Goal: Transaction & Acquisition: Purchase product/service

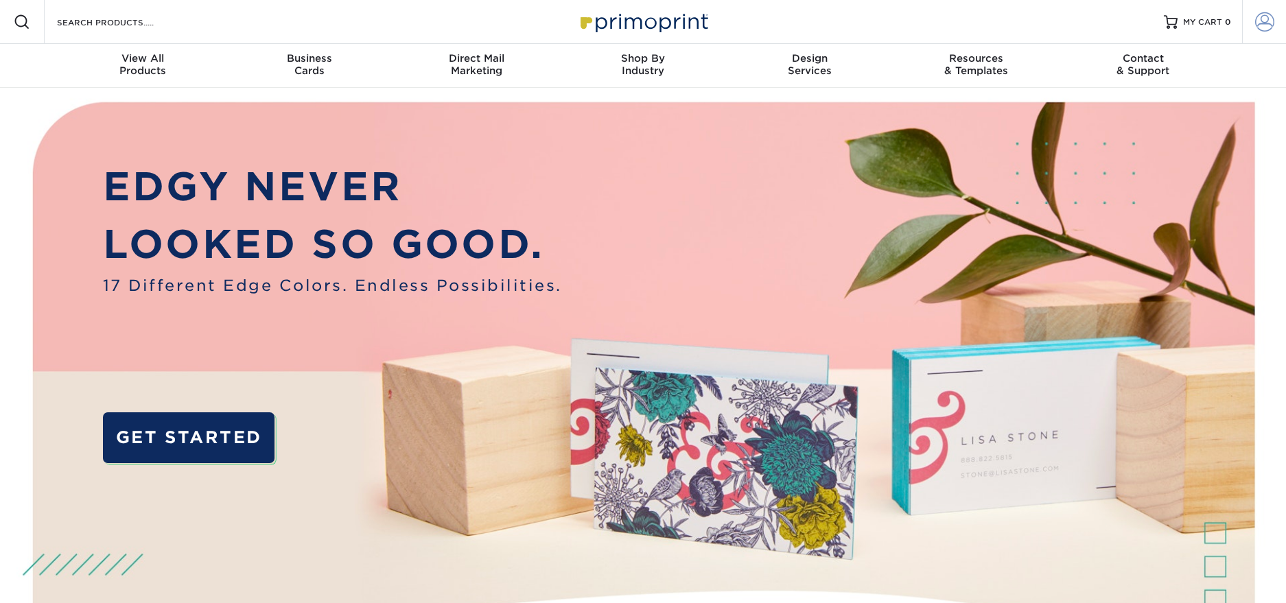
click at [1270, 13] on span at bounding box center [1264, 21] width 19 height 19
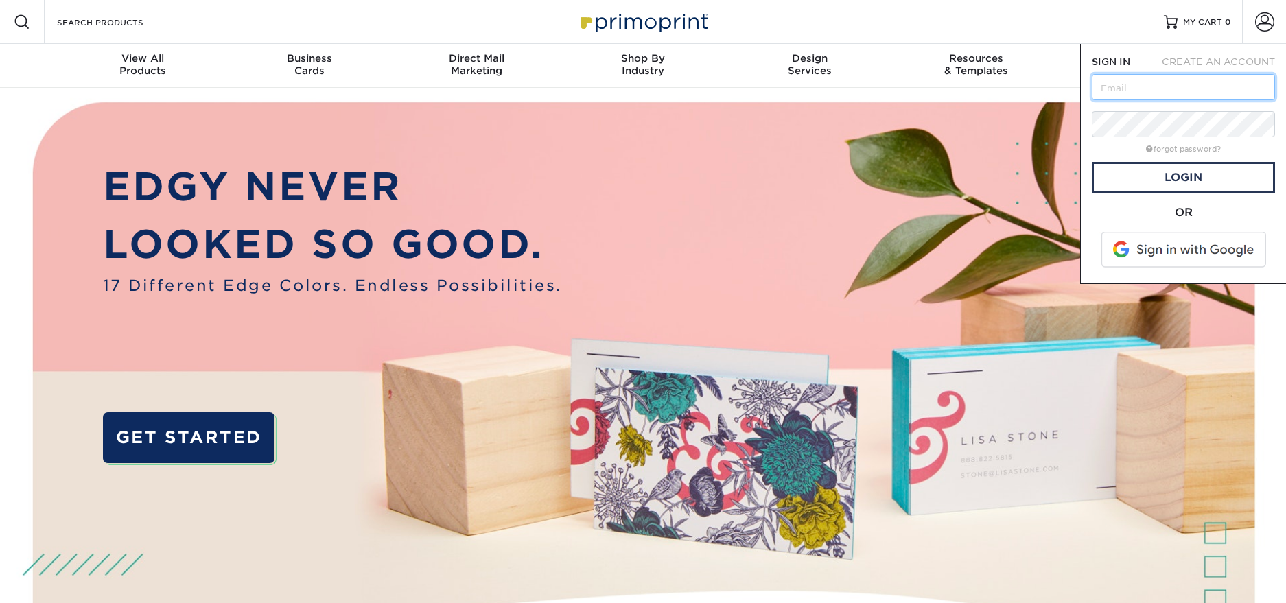
type input "angie@peppershock.com"
click at [1179, 185] on link "Login" at bounding box center [1183, 178] width 183 height 32
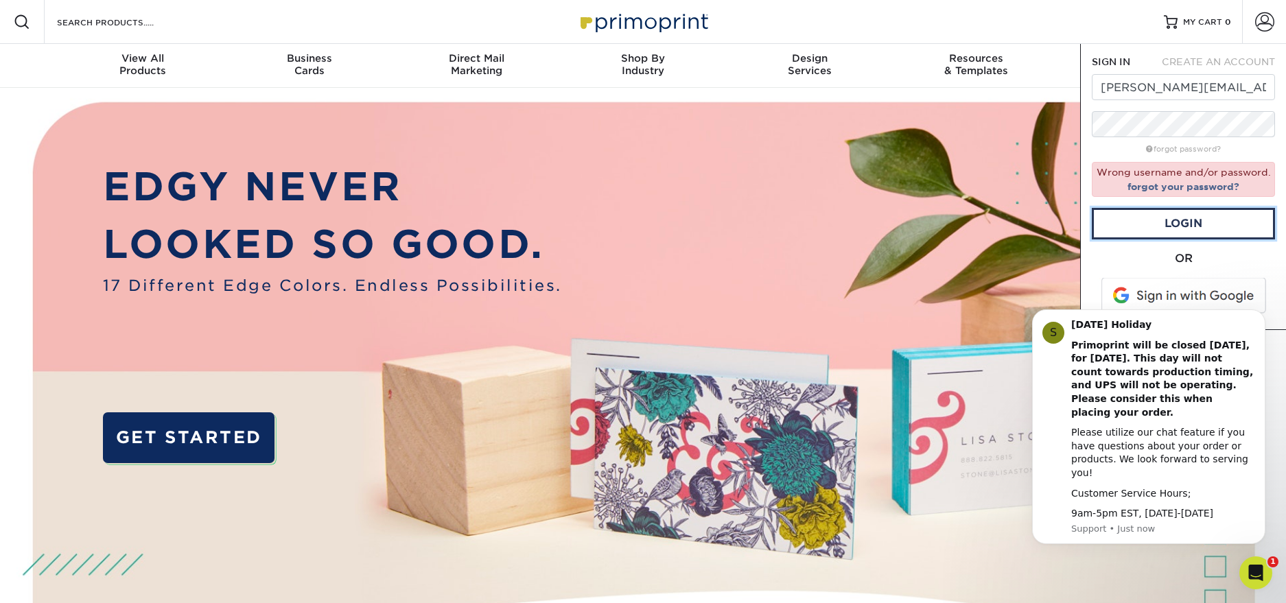
click at [1092, 100] on div at bounding box center [1092, 100] width 0 height 0
click at [1131, 48] on div "SIGN IN CREATE AN ACCOUNT angie@peppershock.com forgot password? Wrong username…" at bounding box center [1183, 187] width 206 height 286
click at [1189, 183] on link "forgot your password?" at bounding box center [1184, 186] width 112 height 11
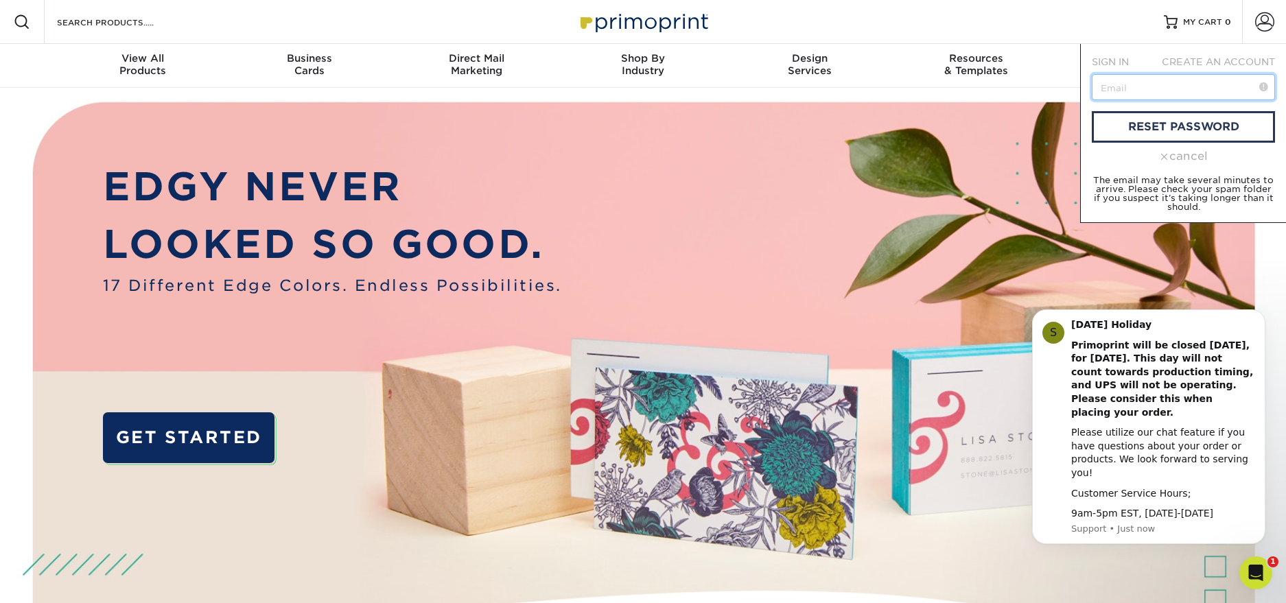
click at [1165, 94] on input "text" at bounding box center [1183, 87] width 183 height 26
type input "angie@peppershock.com"
click at [1170, 128] on link "reset password" at bounding box center [1183, 127] width 183 height 32
click at [1092, 100] on div at bounding box center [1092, 100] width 0 height 0
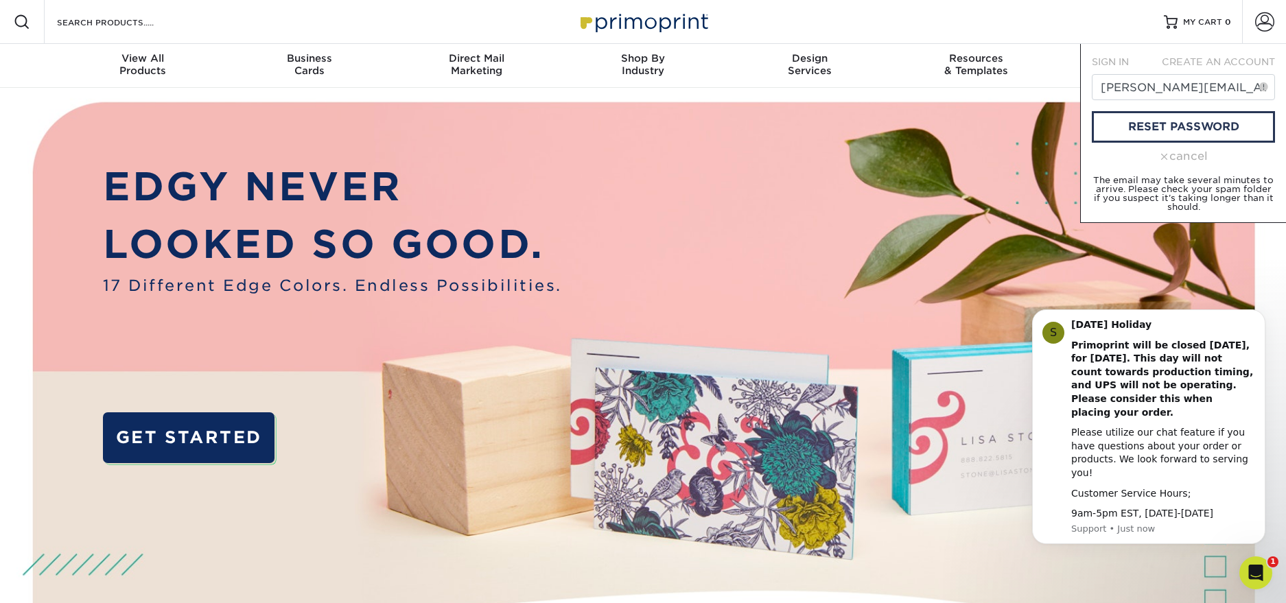
click at [1066, 27] on div "Resources Menu Search Products Account SIGN IN CREATE AN ACCOUNT angie@peppersh…" at bounding box center [643, 22] width 1286 height 44
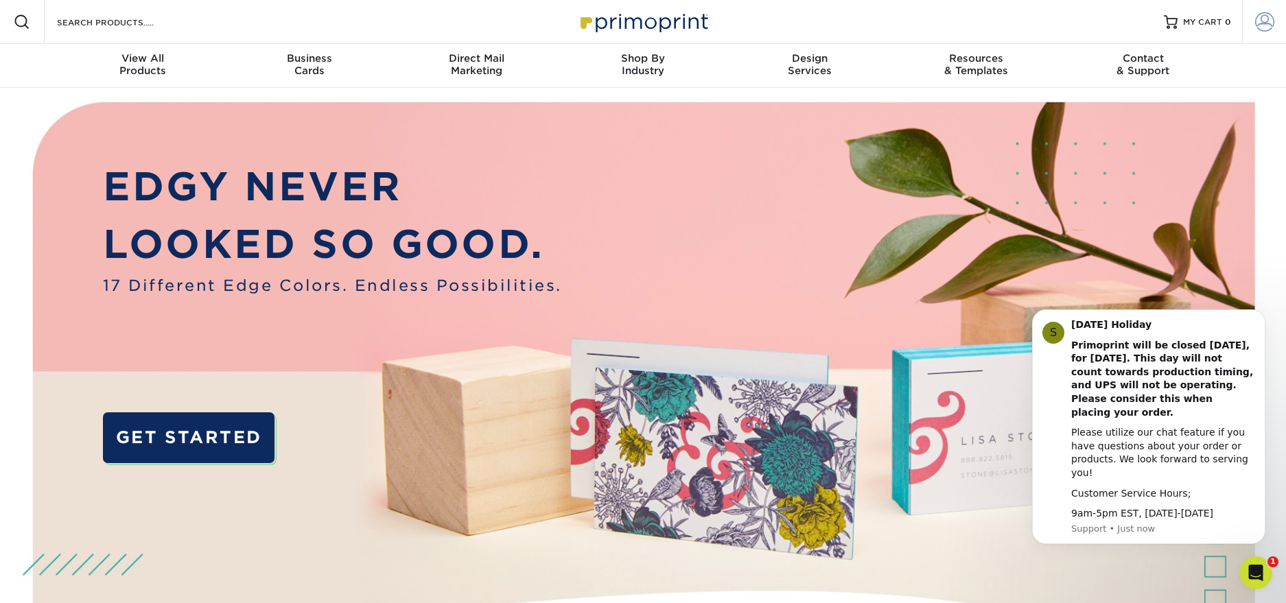
click at [1252, 13] on link "Account" at bounding box center [1264, 22] width 44 height 44
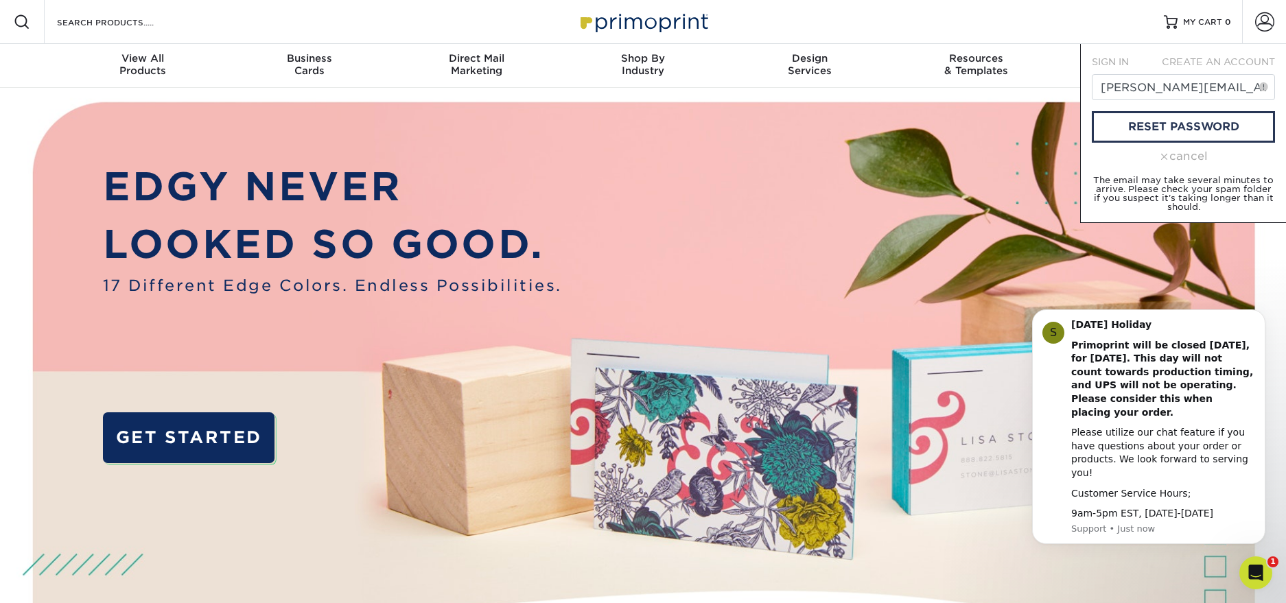
click at [1115, 58] on span "SIGN IN" at bounding box center [1110, 61] width 37 height 11
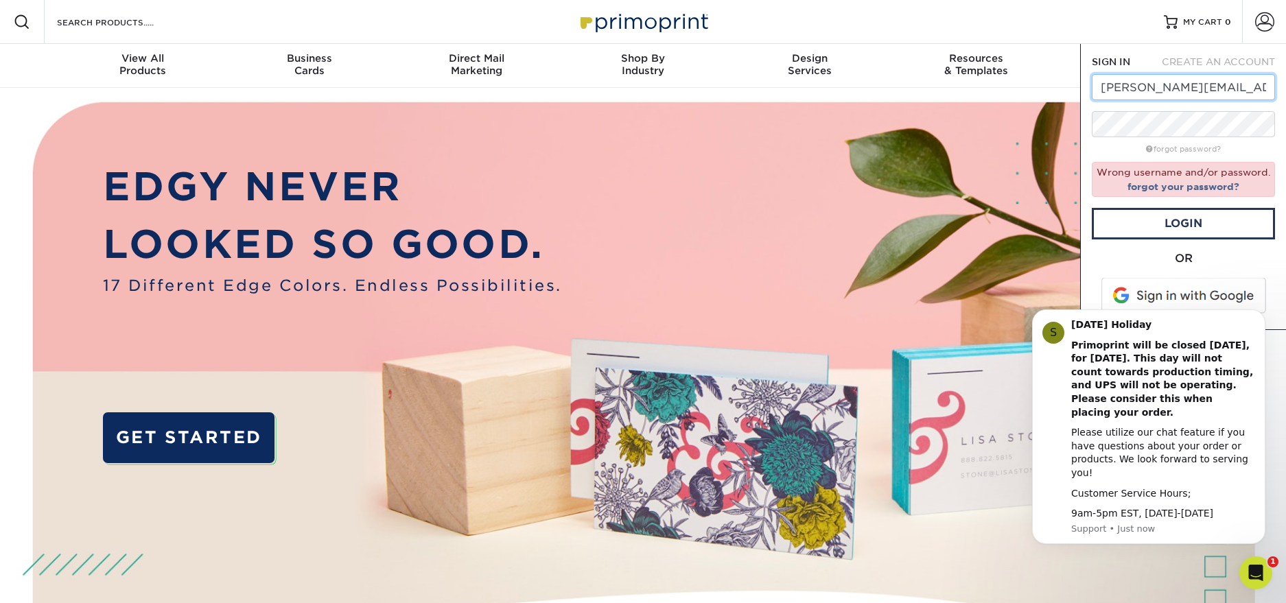
click at [1121, 82] on input "angie@peppershock.com" at bounding box center [1183, 87] width 183 height 26
click at [1201, 288] on span at bounding box center [1184, 296] width 175 height 36
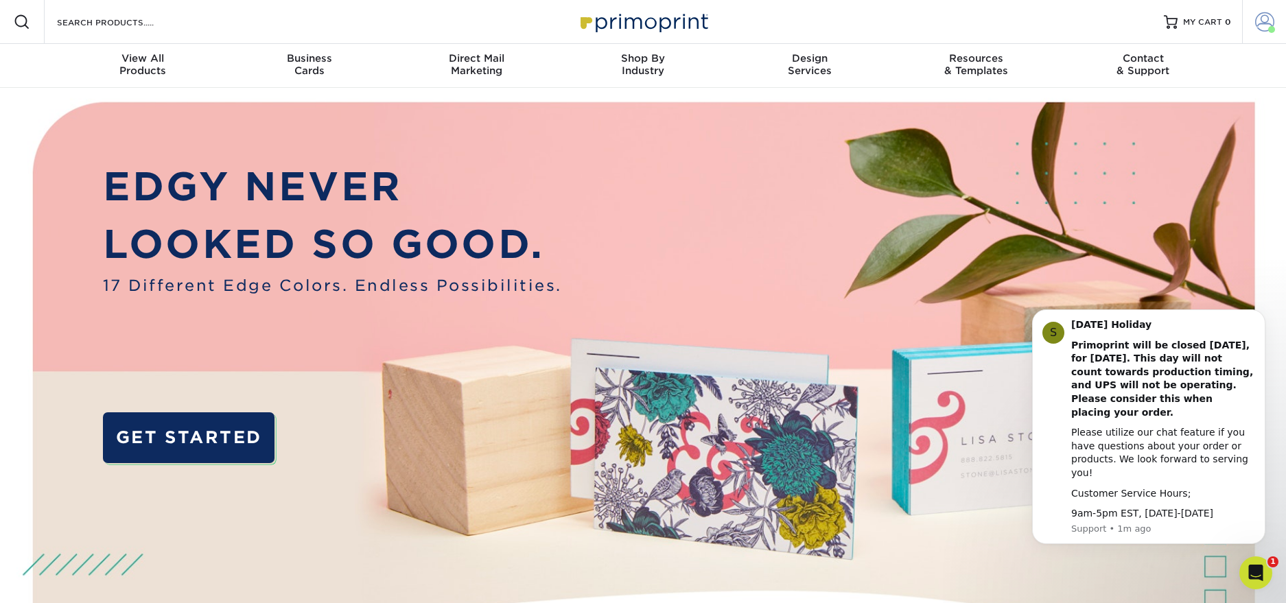
click at [1266, 32] on link "Account" at bounding box center [1264, 22] width 44 height 44
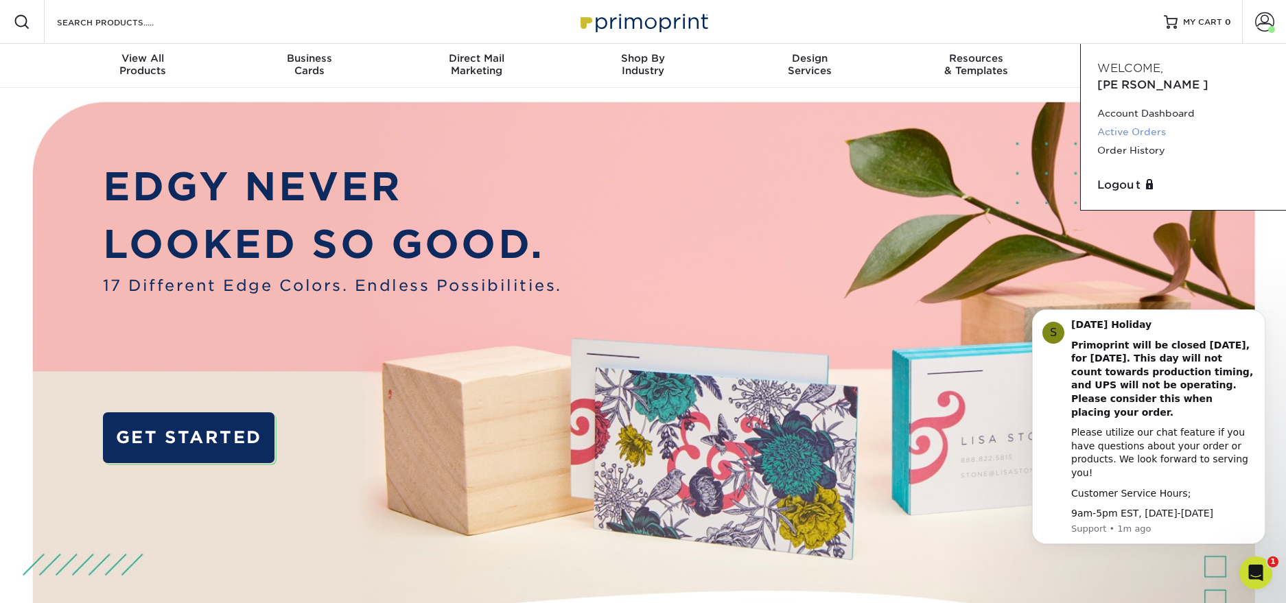
click at [1124, 123] on link "Active Orders" at bounding box center [1183, 132] width 172 height 19
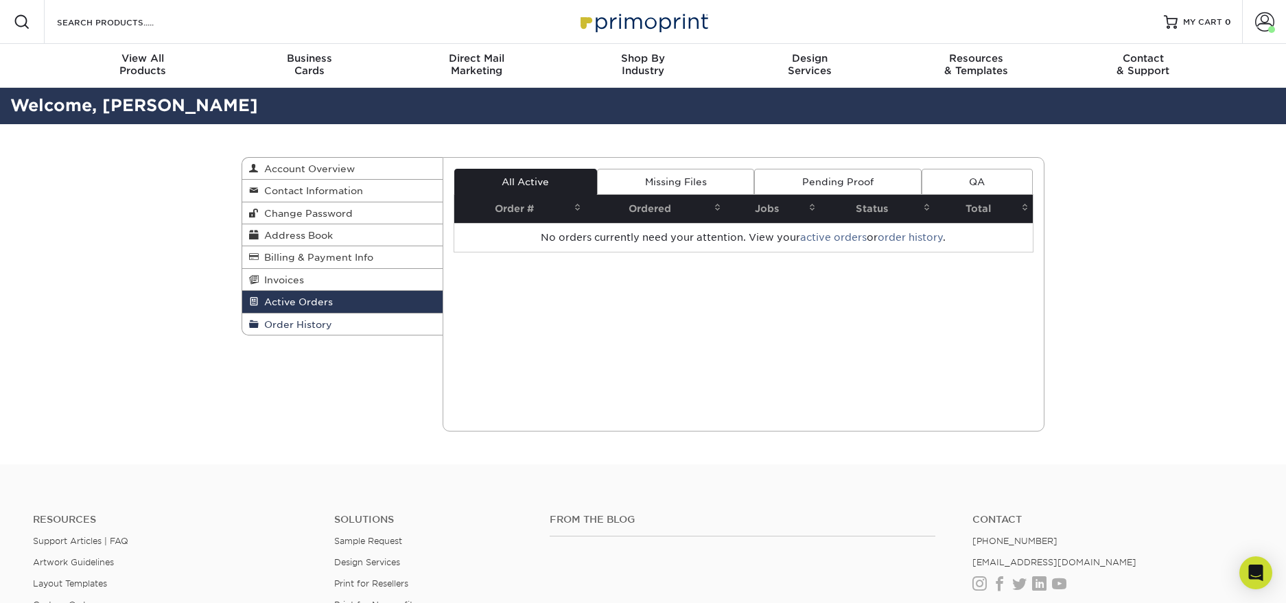
click at [367, 334] on link "Order History" at bounding box center [342, 324] width 200 height 21
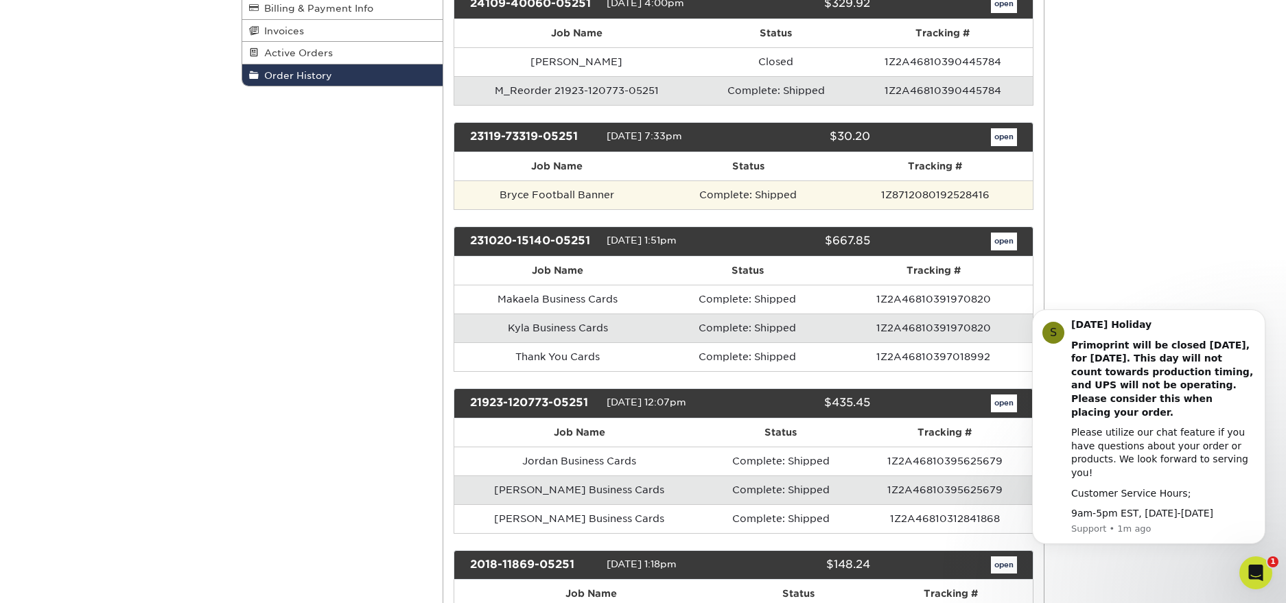
scroll to position [276, 0]
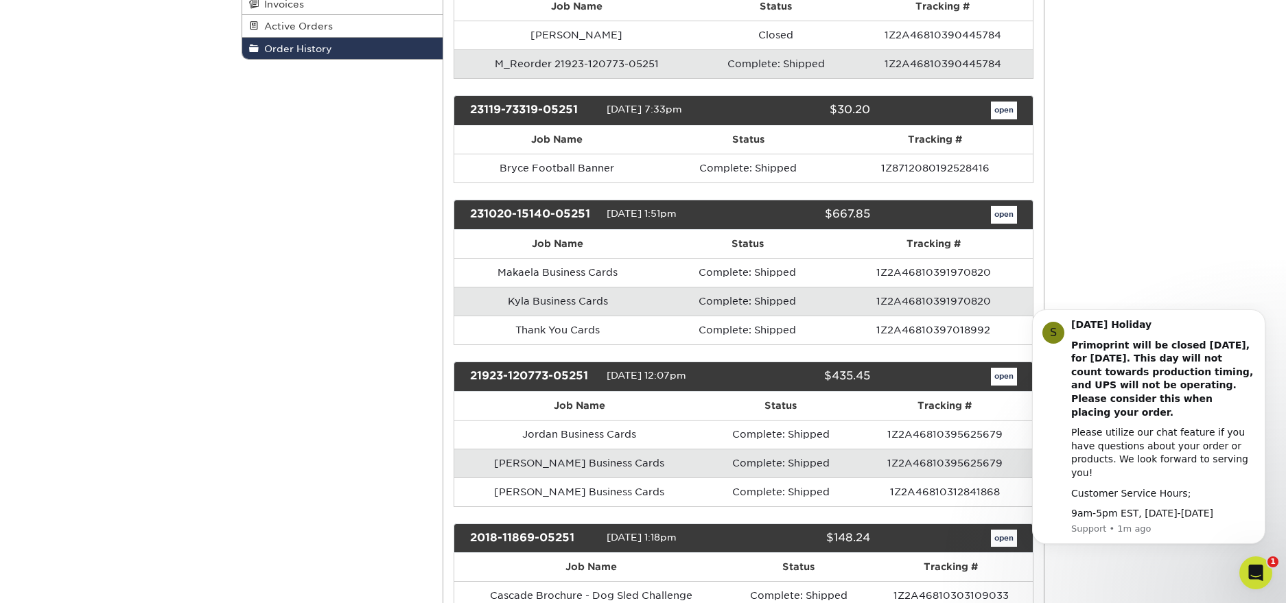
click at [622, 467] on td "Rhea Business Cards" at bounding box center [579, 463] width 251 height 29
click at [933, 463] on td "1Z2A46810395625679" at bounding box center [945, 463] width 176 height 29
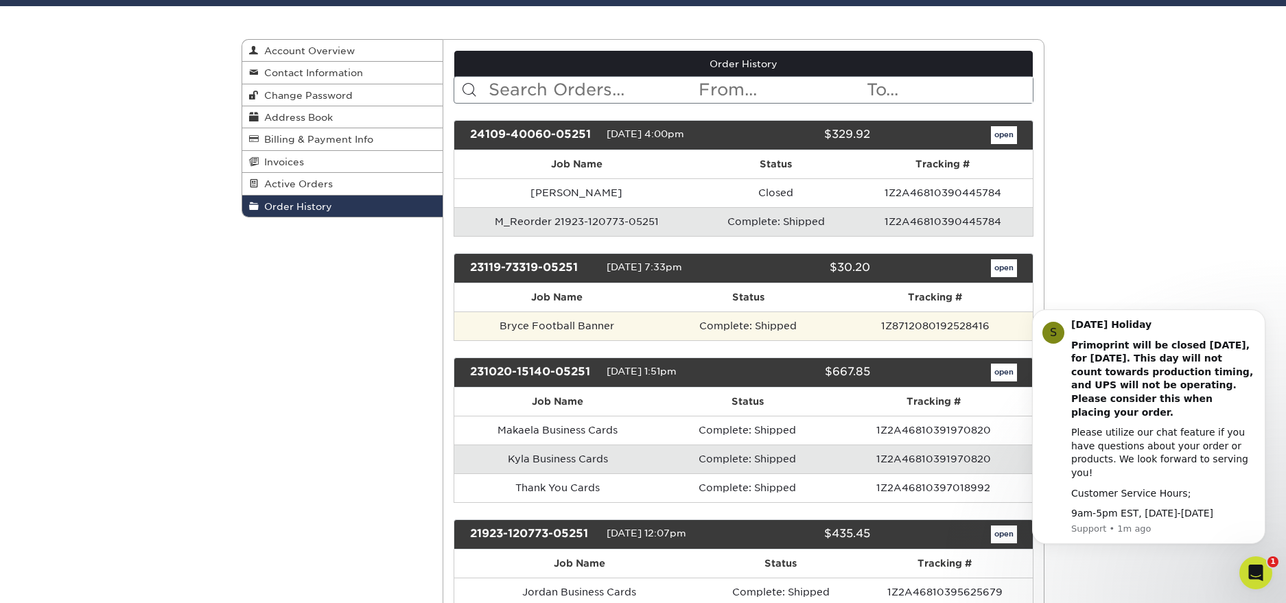
scroll to position [0, 0]
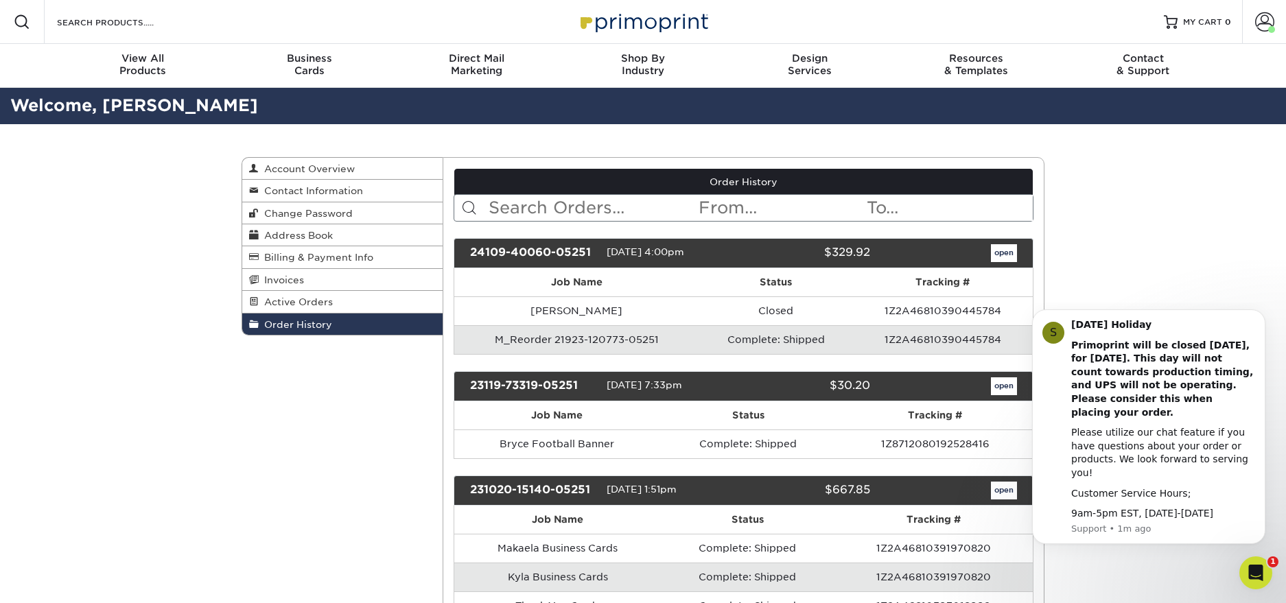
click at [671, 343] on td "M_Reorder 21923-120773-05251" at bounding box center [577, 339] width 246 height 29
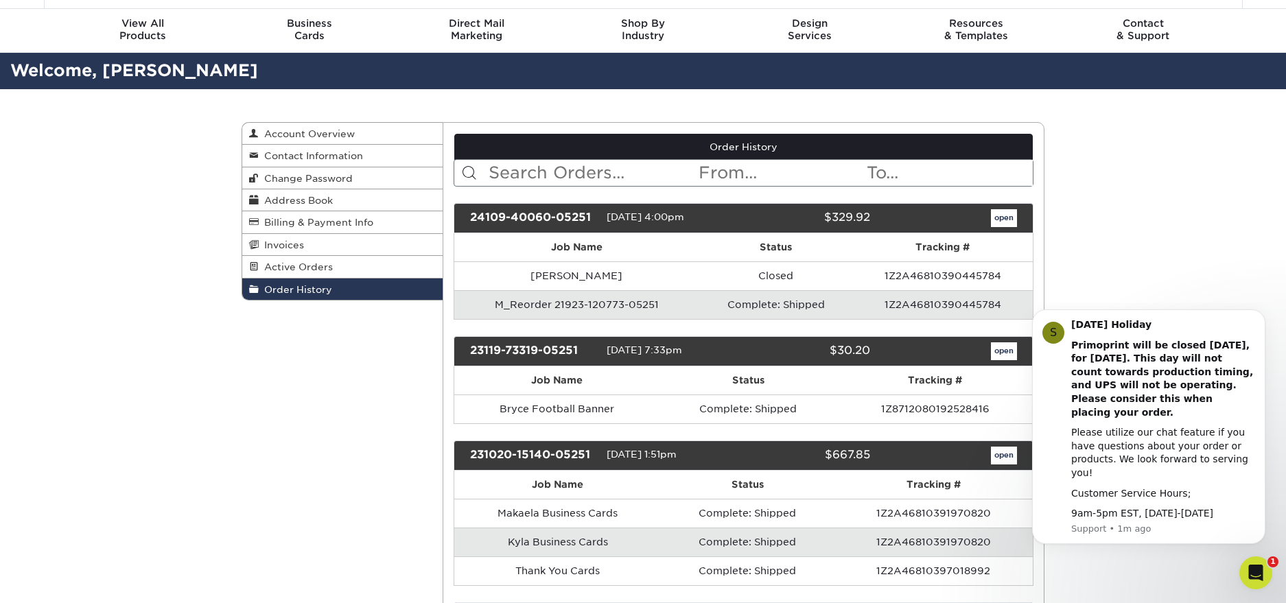
scroll to position [67, 0]
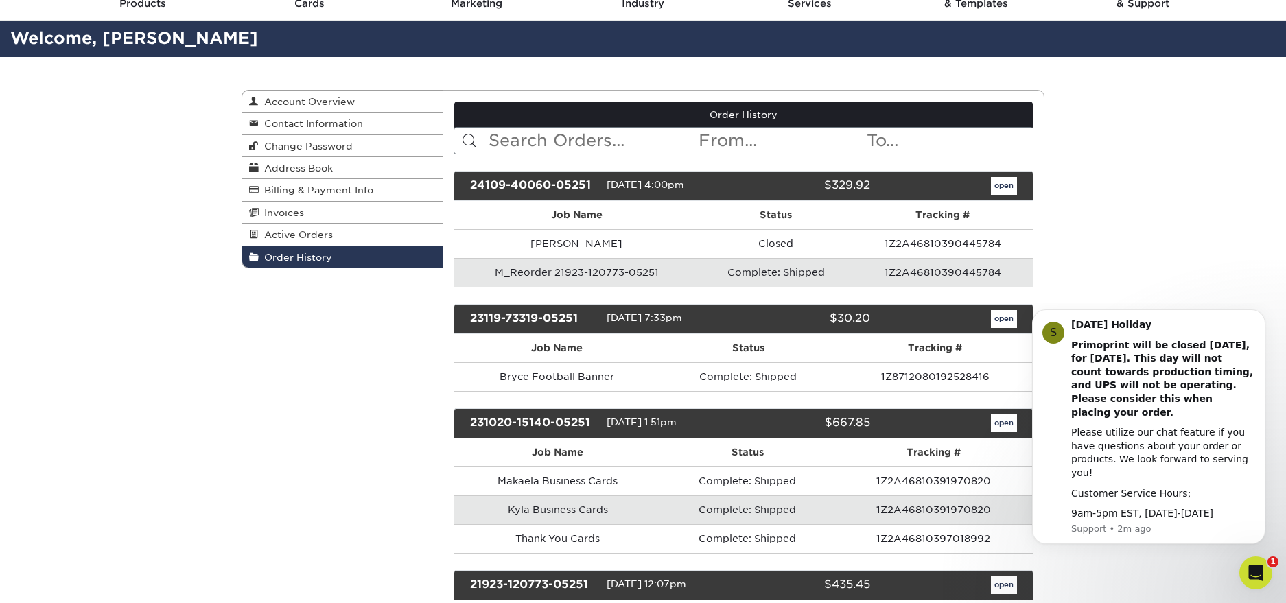
click at [1259, 559] on div "Open Intercom Messenger" at bounding box center [1253, 570] width 45 height 45
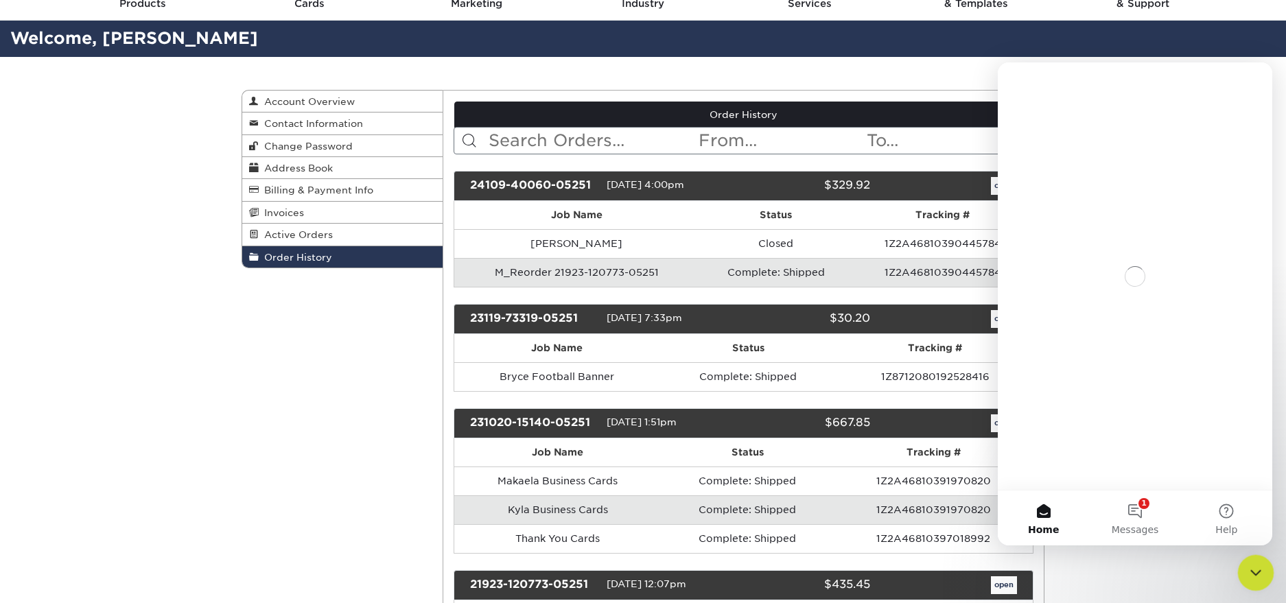
scroll to position [0, 0]
click at [1259, 559] on div "Close Intercom Messenger" at bounding box center [1253, 571] width 33 height 33
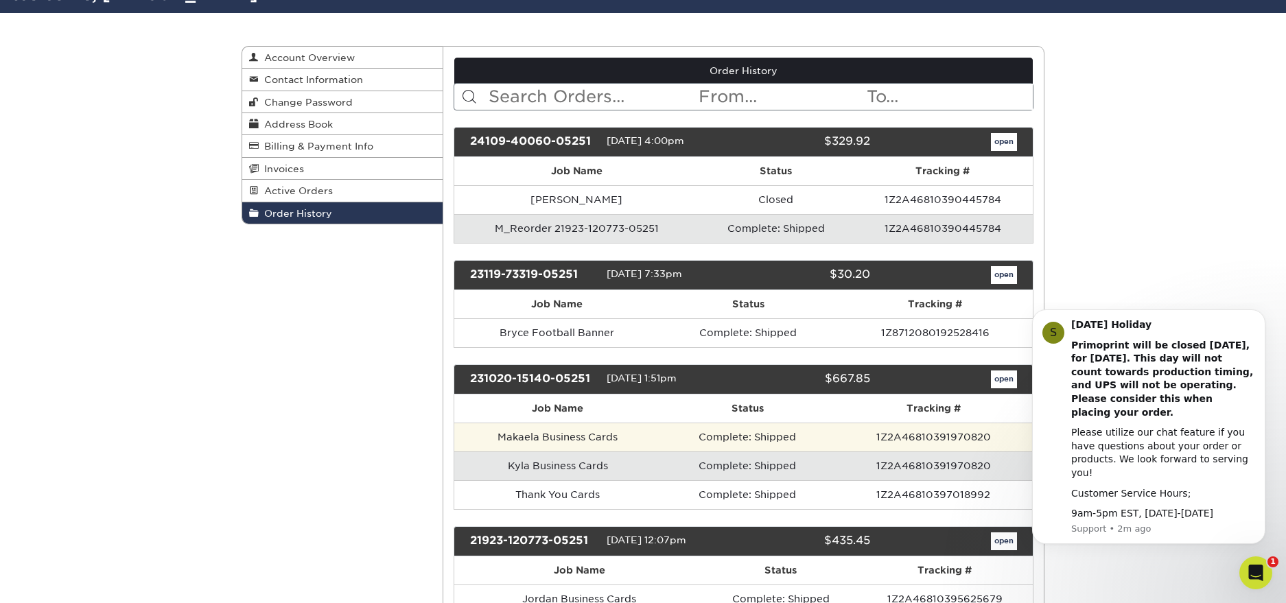
scroll to position [14, 0]
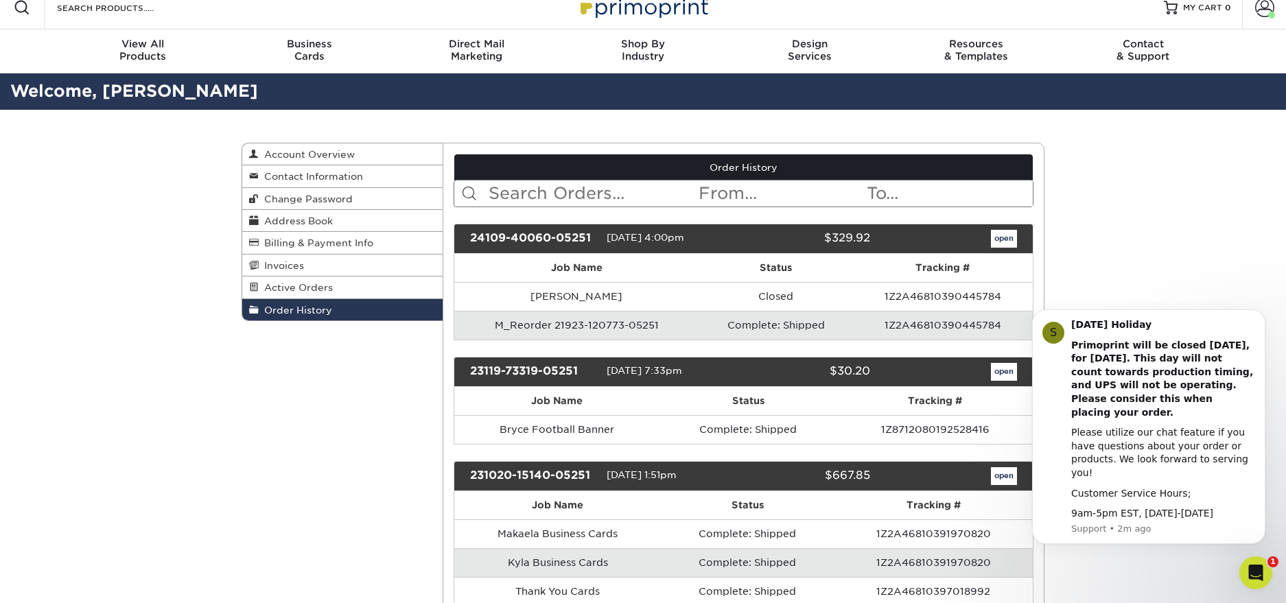
click at [607, 316] on td "M_Reorder 21923-120773-05251" at bounding box center [577, 325] width 246 height 29
click at [605, 325] on td "M_Reorder 21923-120773-05251" at bounding box center [577, 325] width 246 height 29
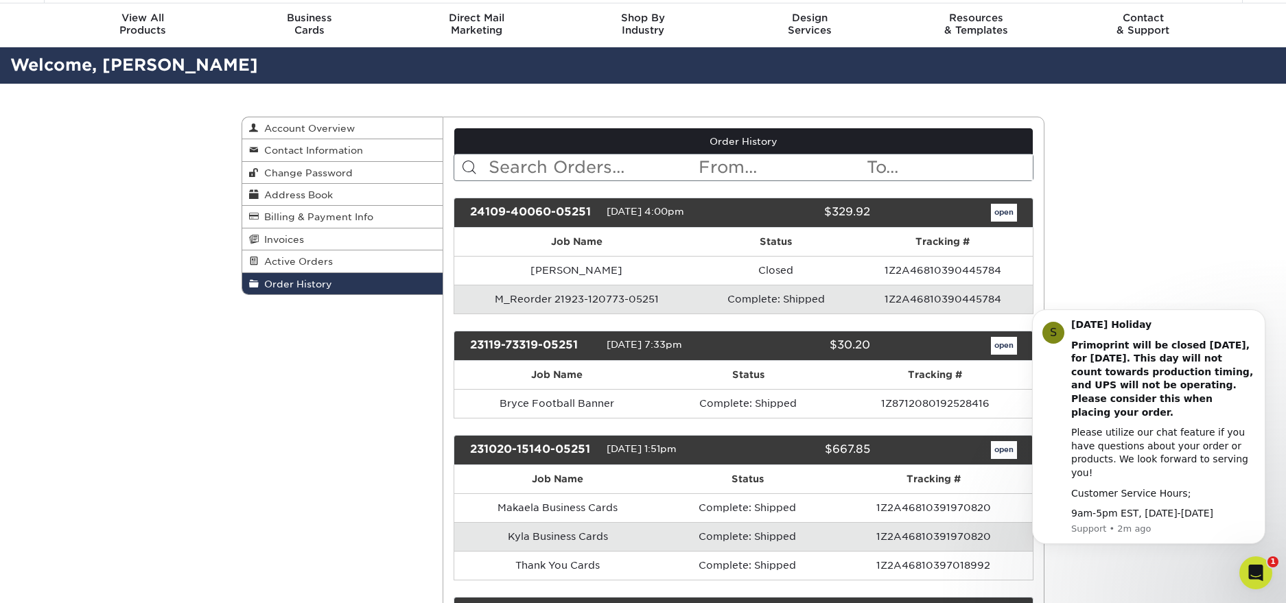
scroll to position [49, 0]
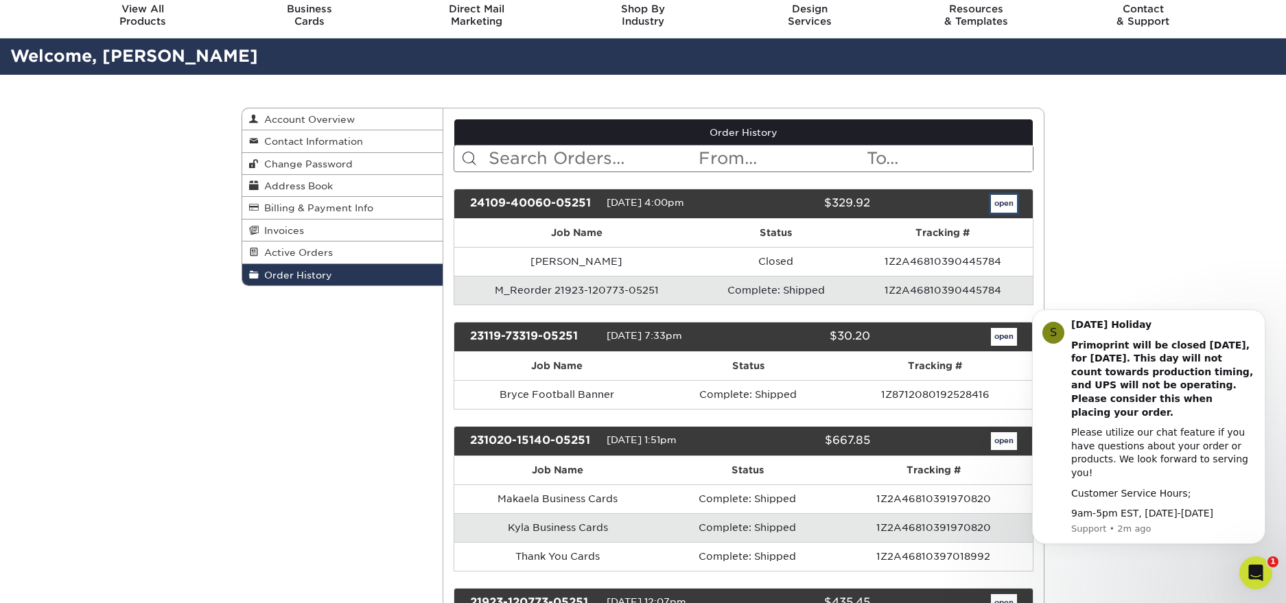
click at [1014, 209] on link "open" at bounding box center [1004, 204] width 26 height 18
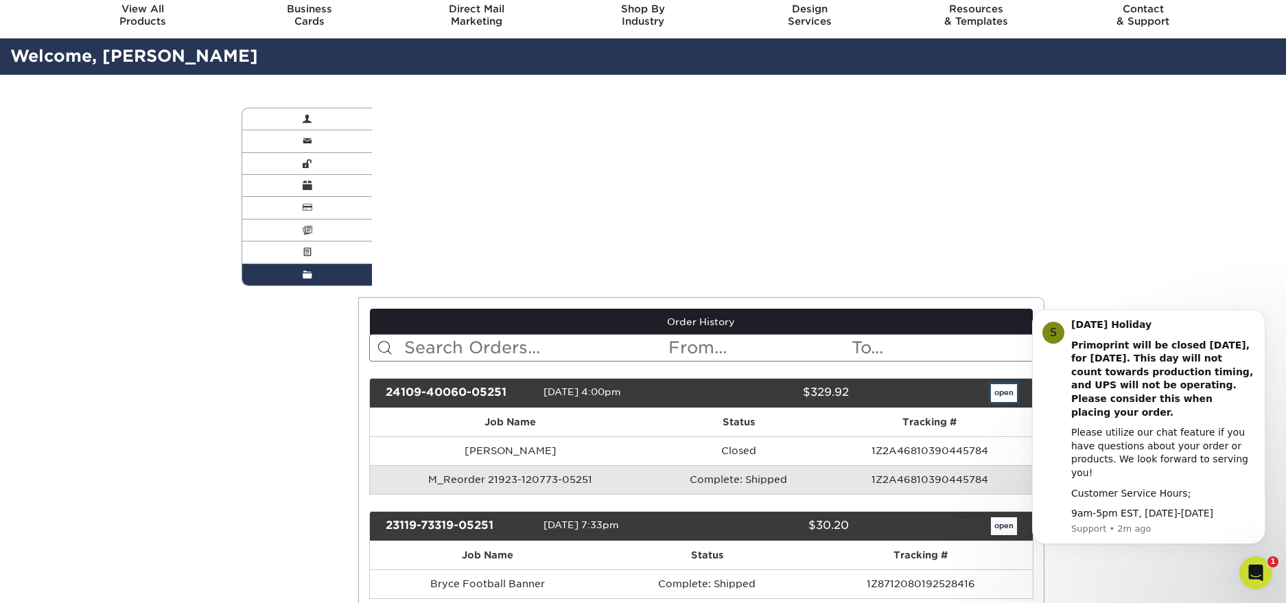
scroll to position [0, 0]
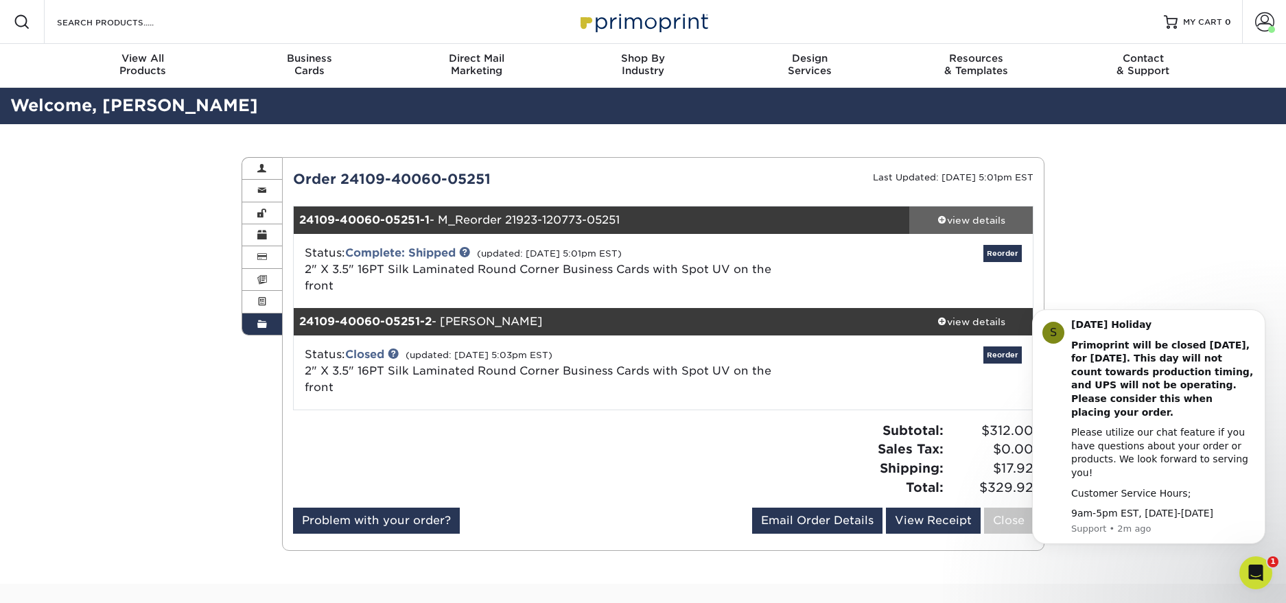
click at [983, 220] on div "view details" at bounding box center [971, 220] width 124 height 14
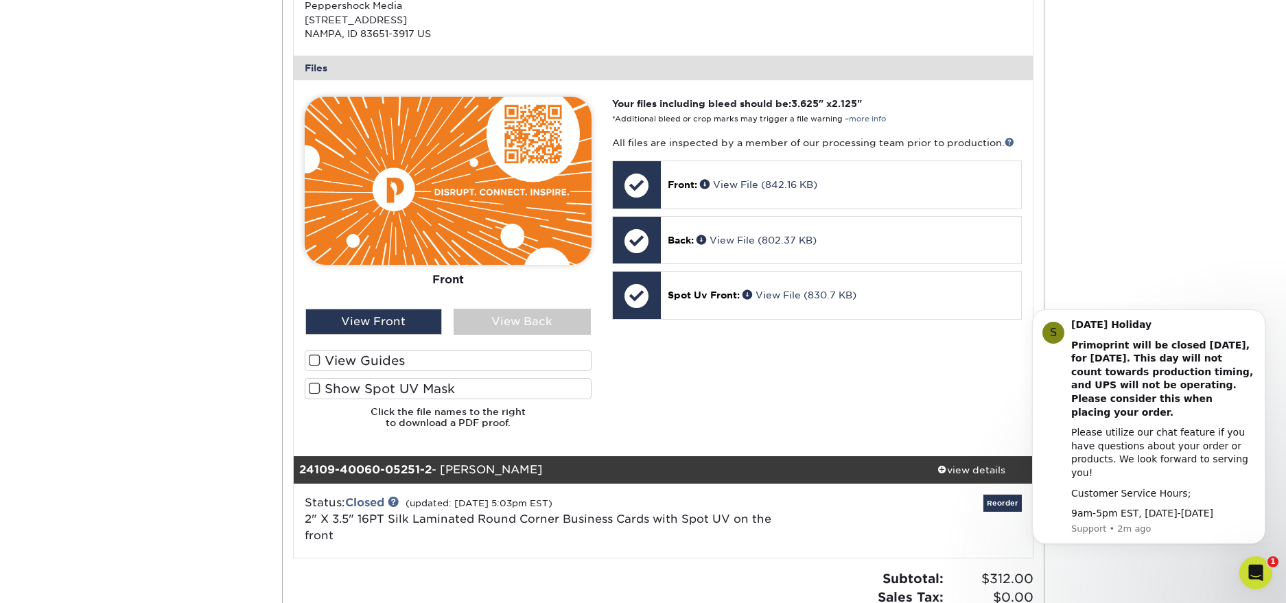
scroll to position [535, 0]
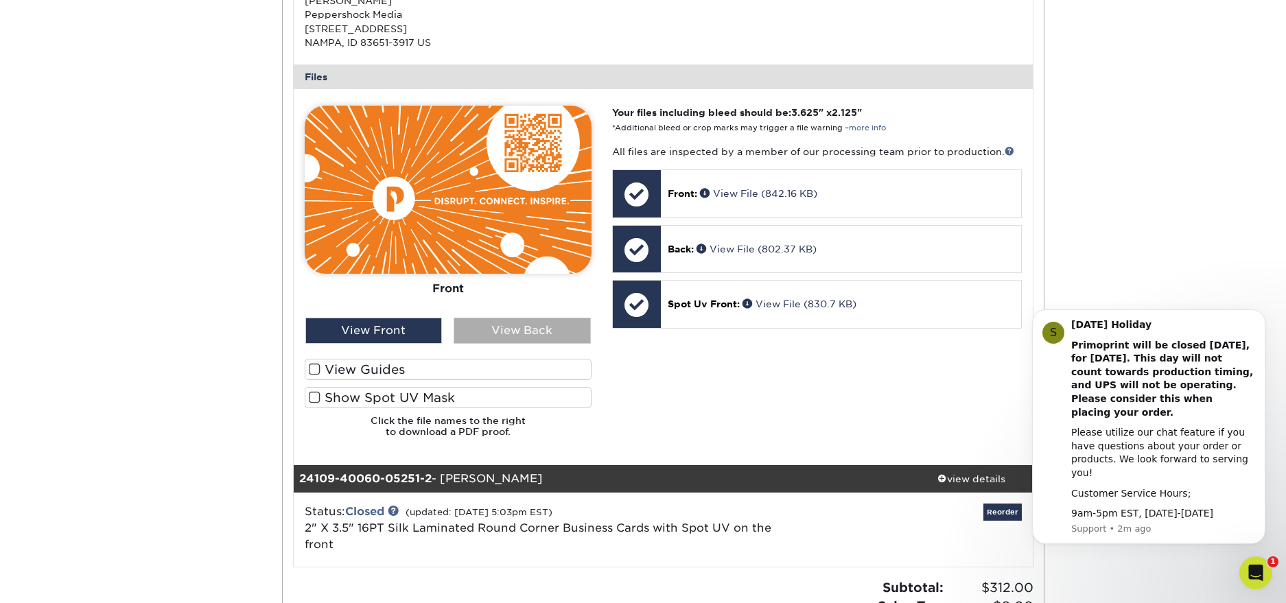
click at [493, 327] on div "View Back" at bounding box center [522, 331] width 137 height 26
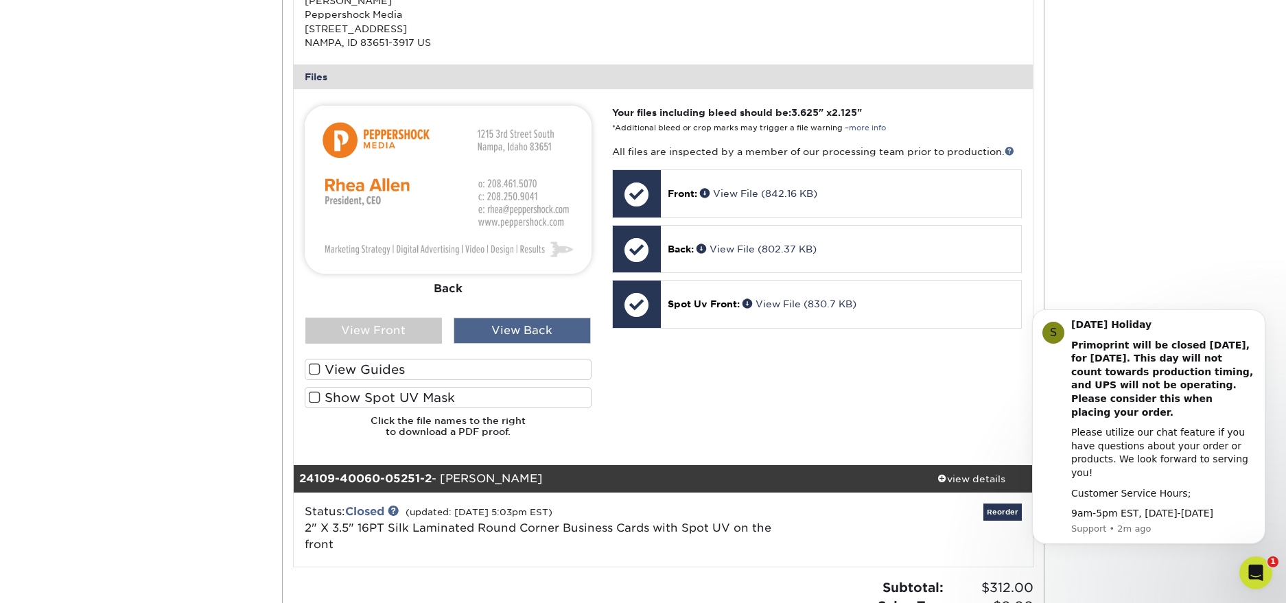
click at [493, 327] on div "View Back" at bounding box center [522, 331] width 137 height 26
click at [410, 325] on div "View Front" at bounding box center [373, 331] width 137 height 26
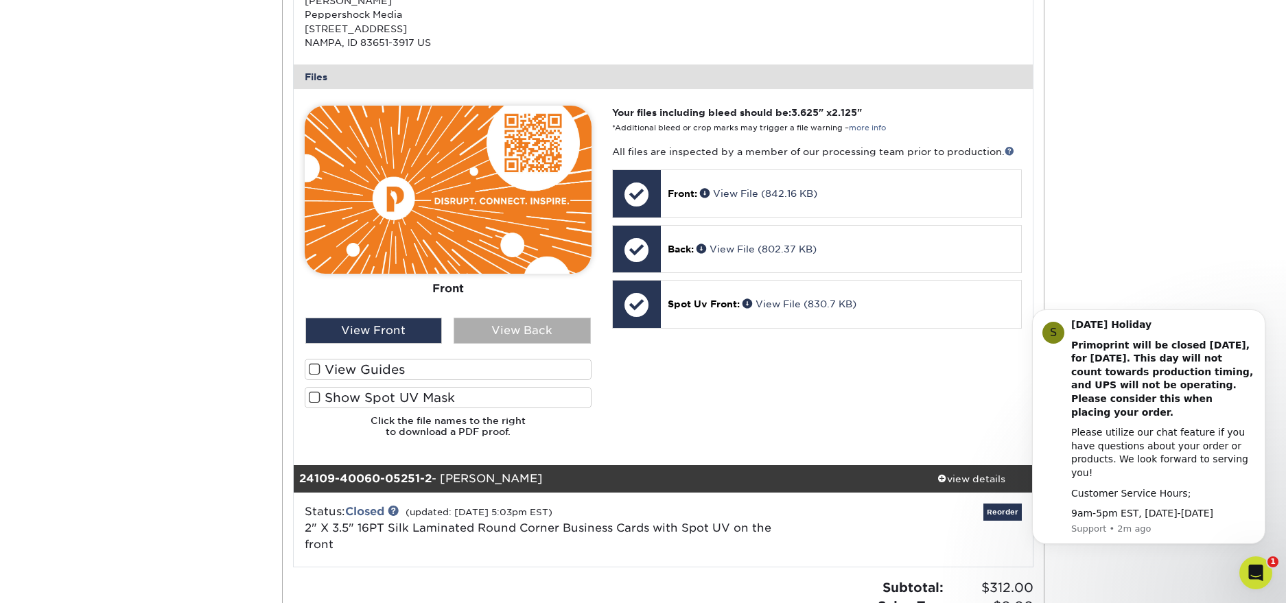
click at [473, 320] on div "View Back" at bounding box center [522, 331] width 137 height 26
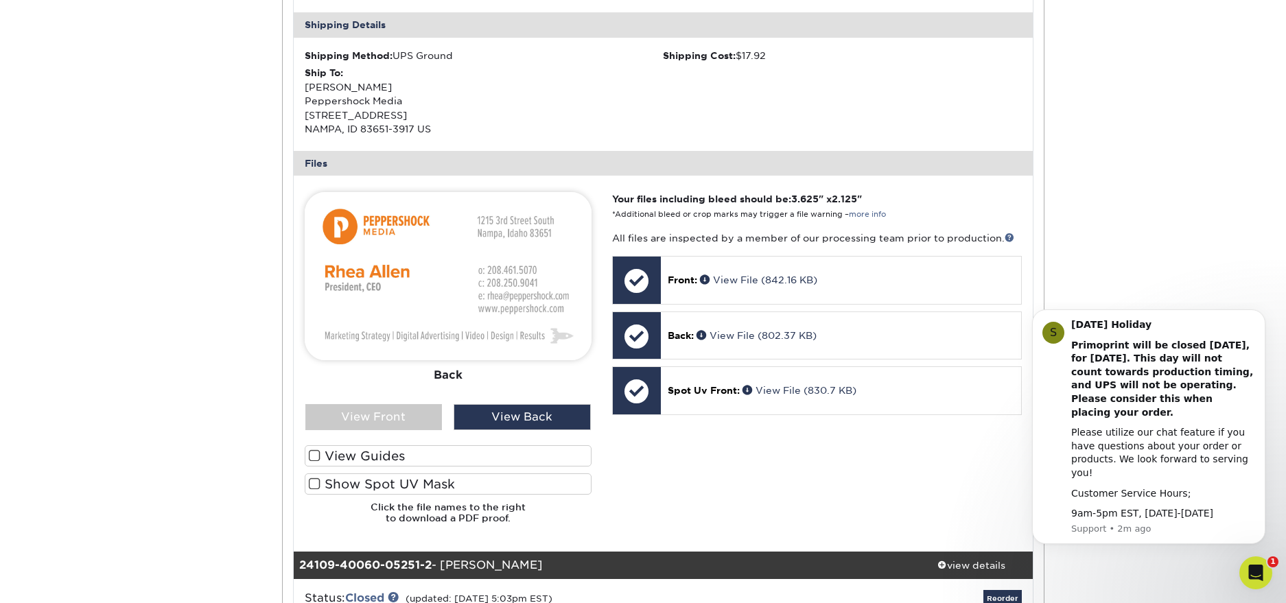
scroll to position [440, 0]
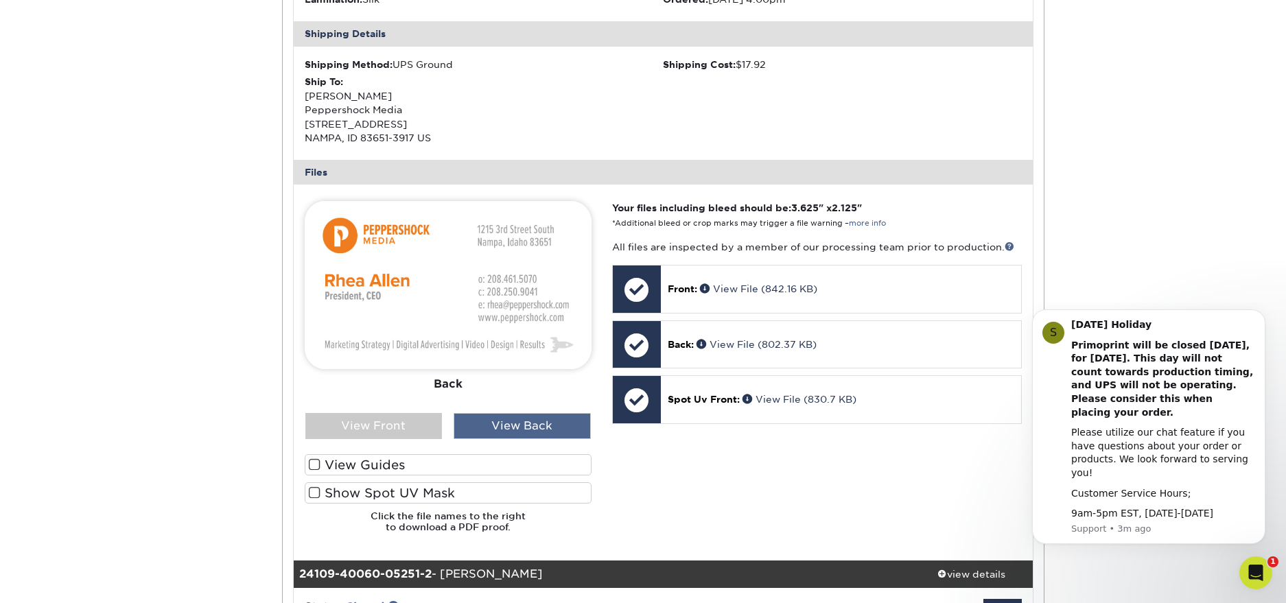
click at [543, 424] on div "View Back" at bounding box center [522, 426] width 137 height 26
click at [408, 420] on div "View Front" at bounding box center [373, 426] width 137 height 26
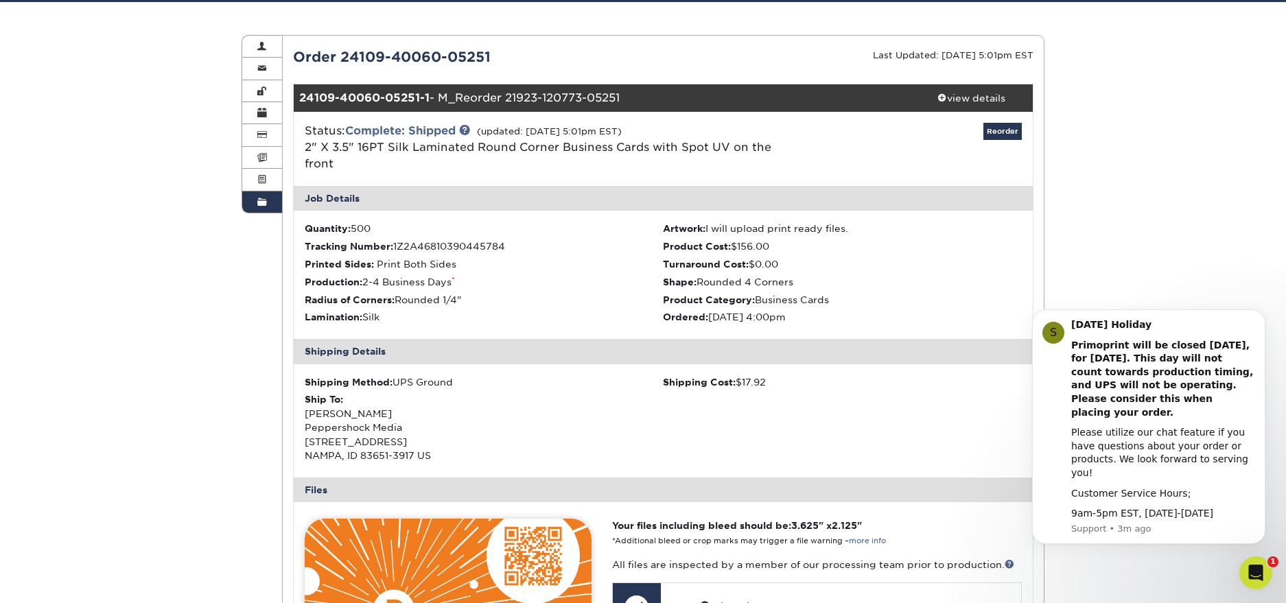
scroll to position [104, 0]
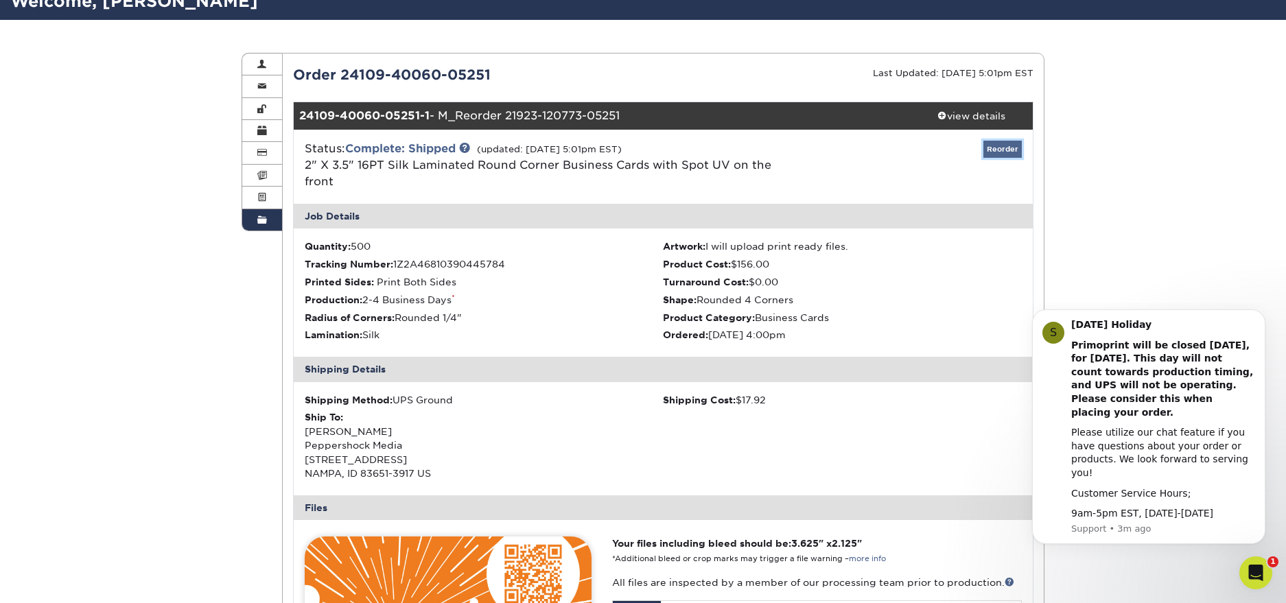
click at [1004, 150] on link "Reorder" at bounding box center [1003, 149] width 38 height 17
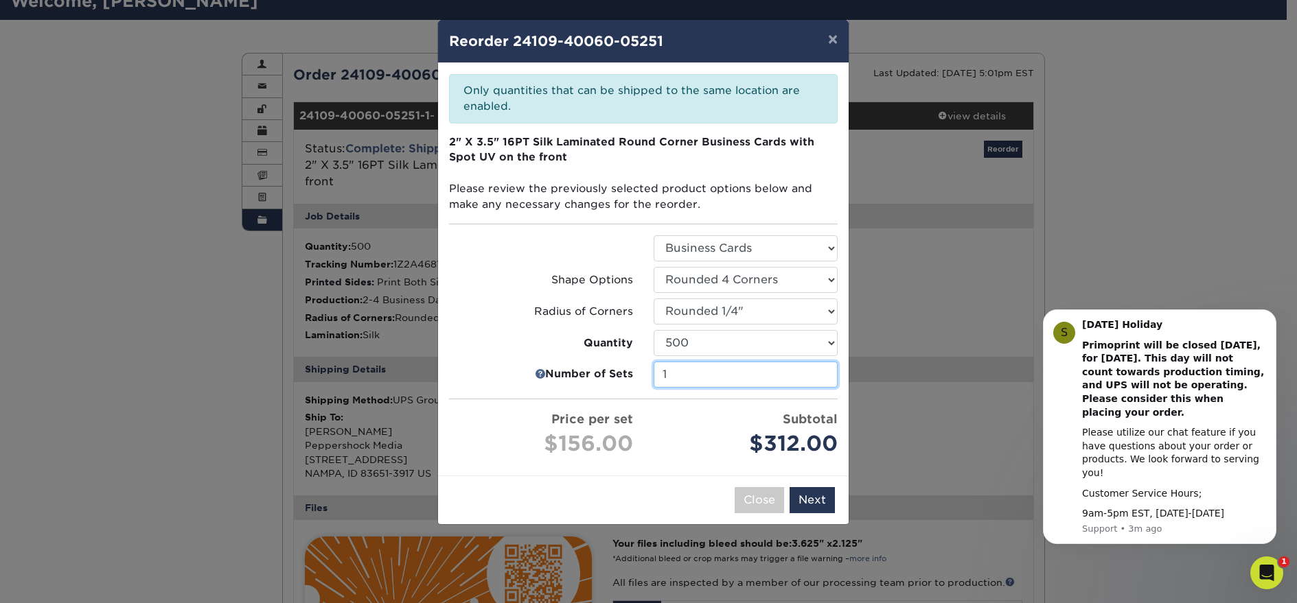
type input "1"
click at [825, 379] on input "1" at bounding box center [745, 375] width 184 height 26
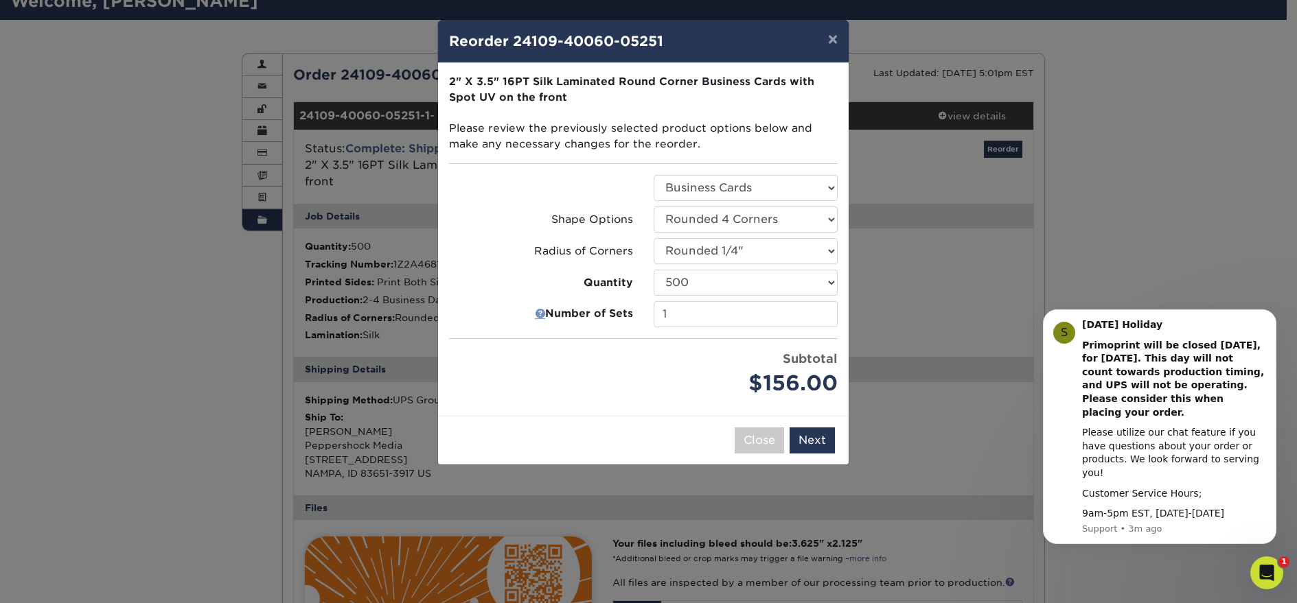
click at [539, 313] on link at bounding box center [540, 314] width 10 height 16
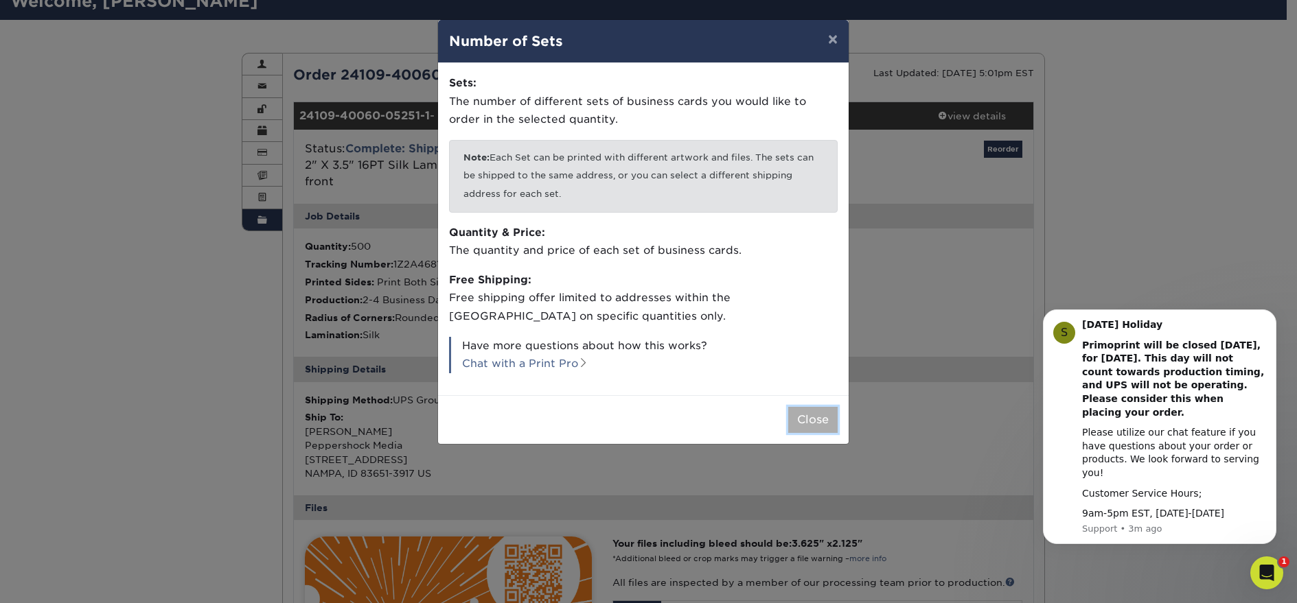
click at [828, 426] on button "Close" at bounding box center [812, 420] width 49 height 26
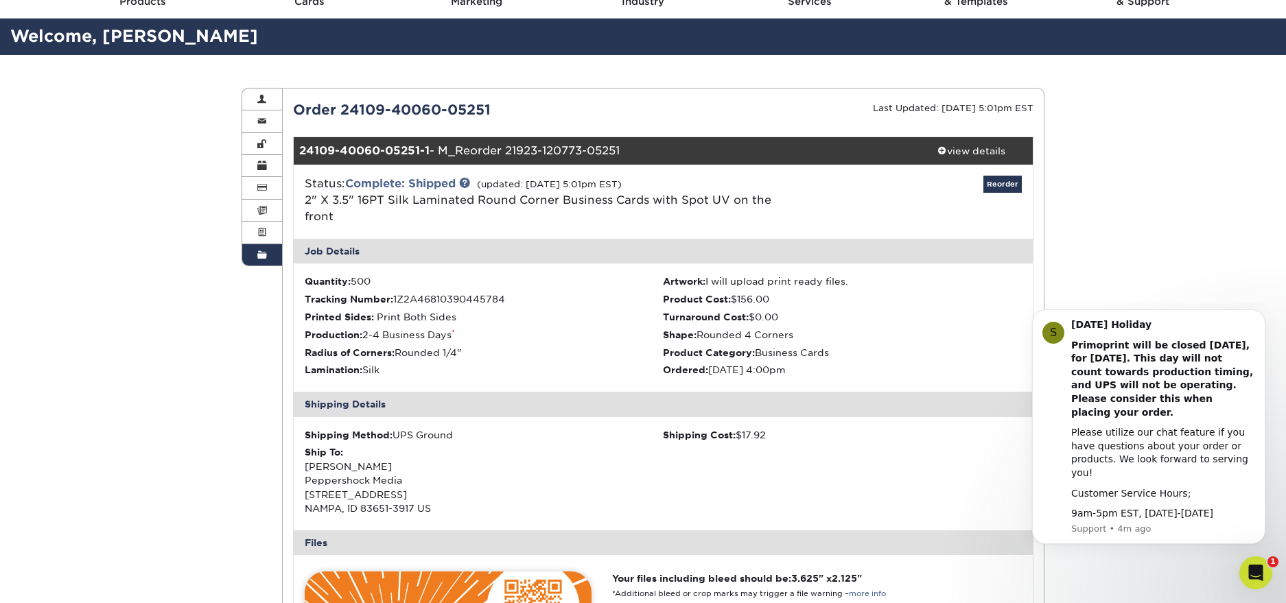
scroll to position [0, 0]
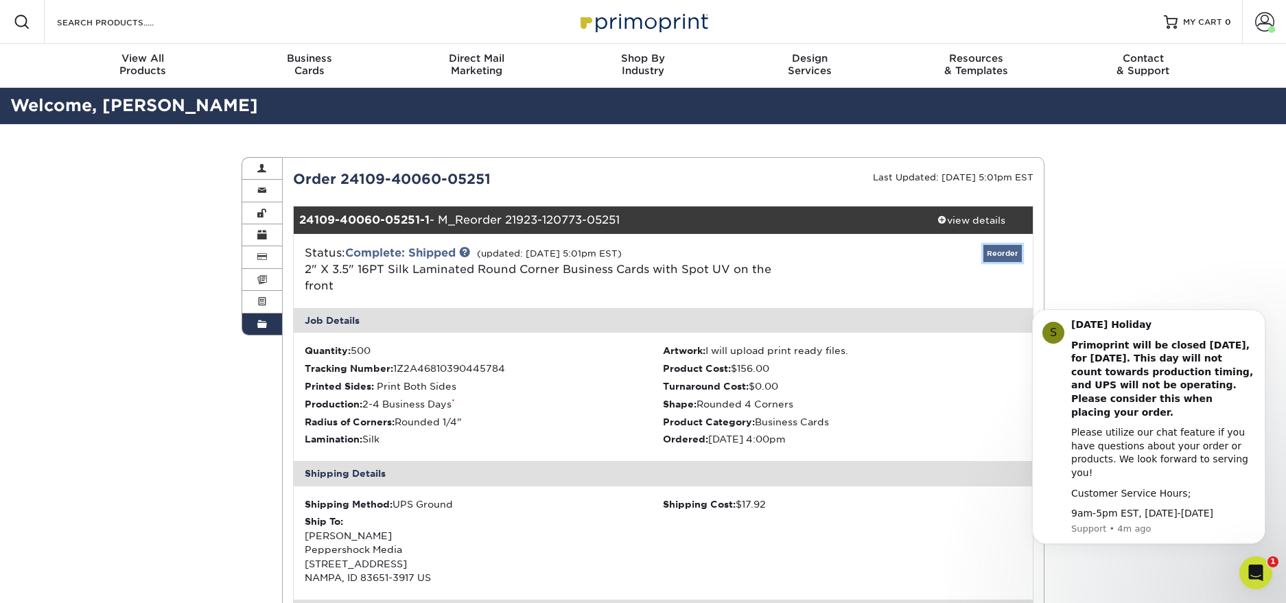
click at [1001, 253] on link "Reorder" at bounding box center [1003, 253] width 38 height 17
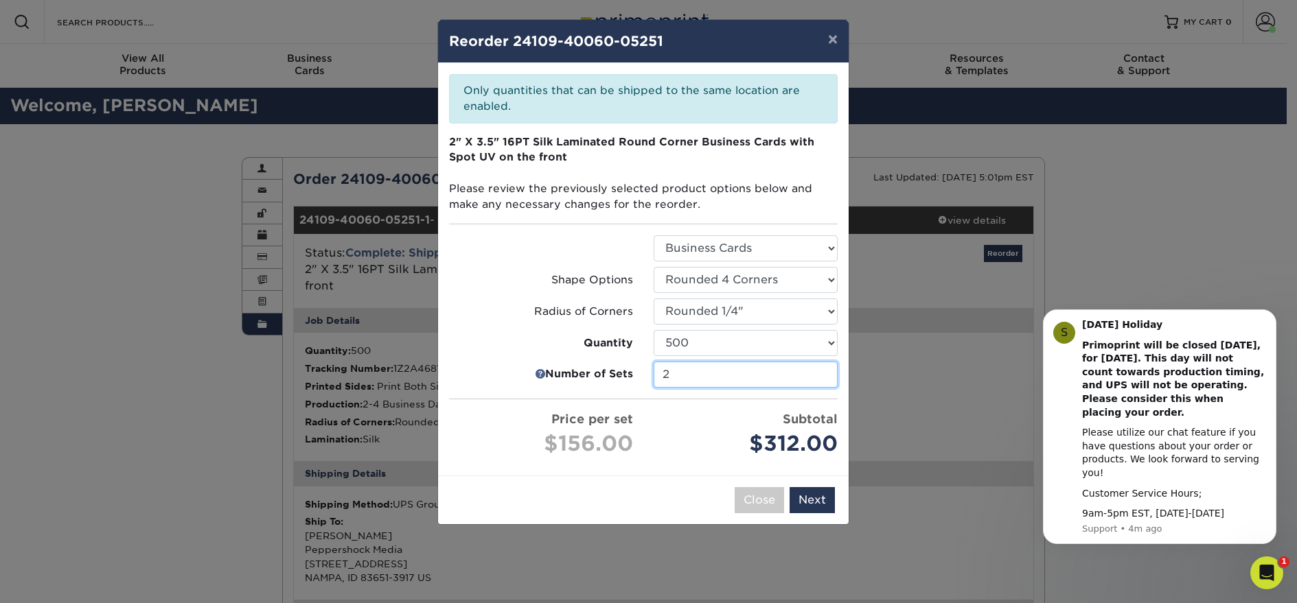
click at [744, 377] on input "2" at bounding box center [745, 375] width 184 height 26
type input "1"
click at [824, 377] on input "1" at bounding box center [745, 375] width 184 height 26
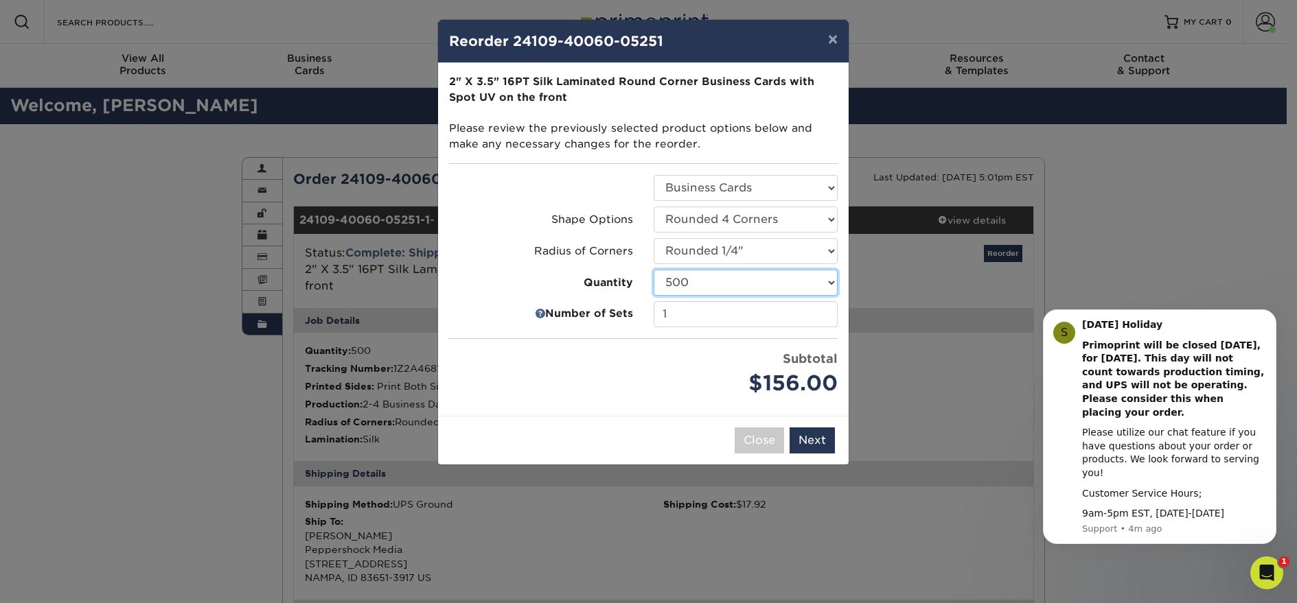
click at [755, 282] on select "500 1000 2500 5000 10000" at bounding box center [745, 283] width 184 height 26
select select "52e3d710-0e8f-4d4d-8560-7d4d8655be69"
click at [653, 270] on select "500 1000 2500 5000 10000" at bounding box center [745, 283] width 184 height 26
click at [814, 442] on button "Next" at bounding box center [811, 441] width 45 height 26
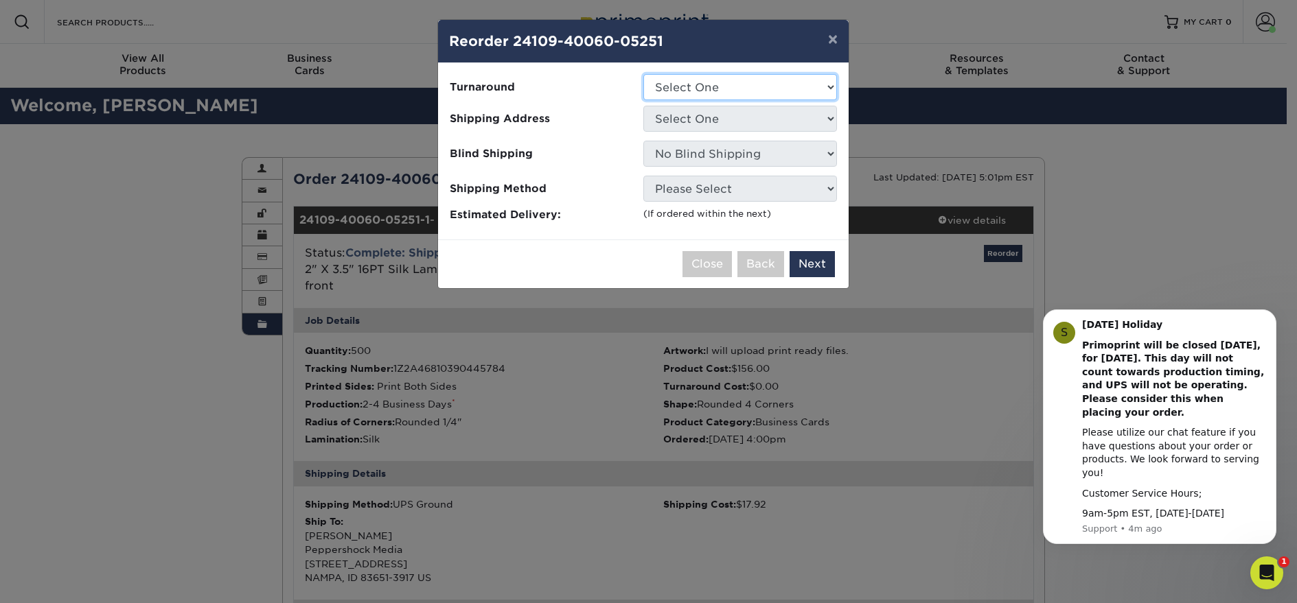
click at [742, 82] on select "Select One 2-4 Business Days" at bounding box center [740, 87] width 194 height 26
select select "f93d2303-d8d7-4e31-bd17-5b5ce6b76567"
click at [643, 74] on select "Select One 2-4 Business Days" at bounding box center [740, 87] width 194 height 26
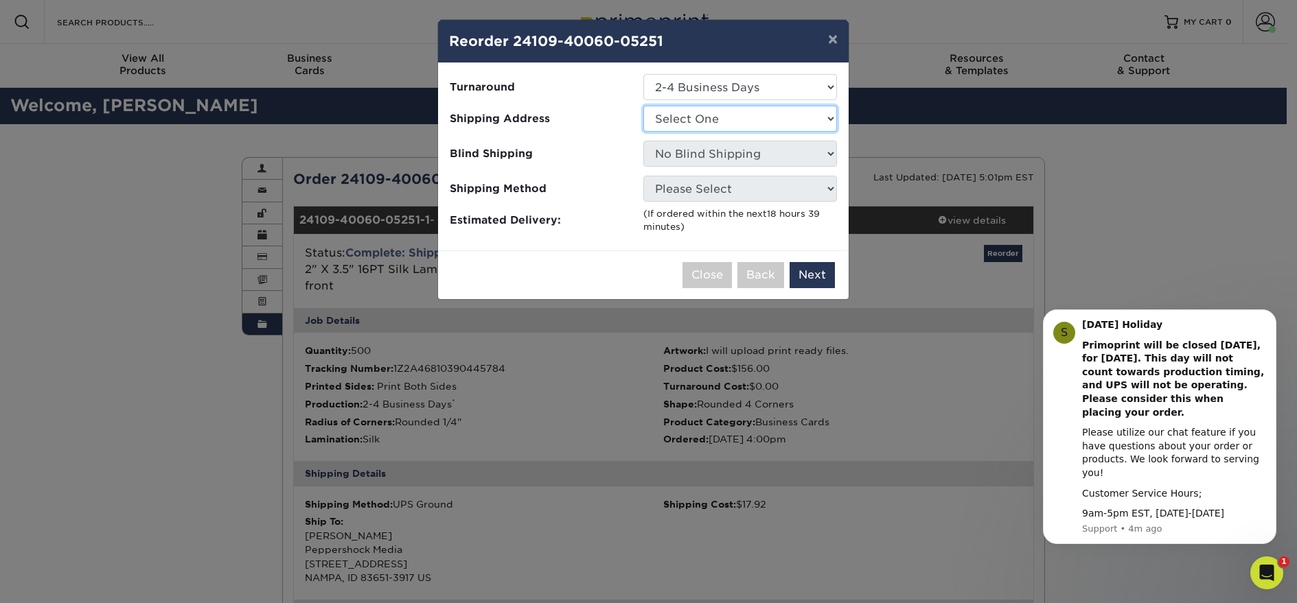
click at [743, 116] on select "Select One Cascade Office Char's Home Address Peppershock Media Peppershock Med…" at bounding box center [740, 119] width 194 height 26
select select "60348"
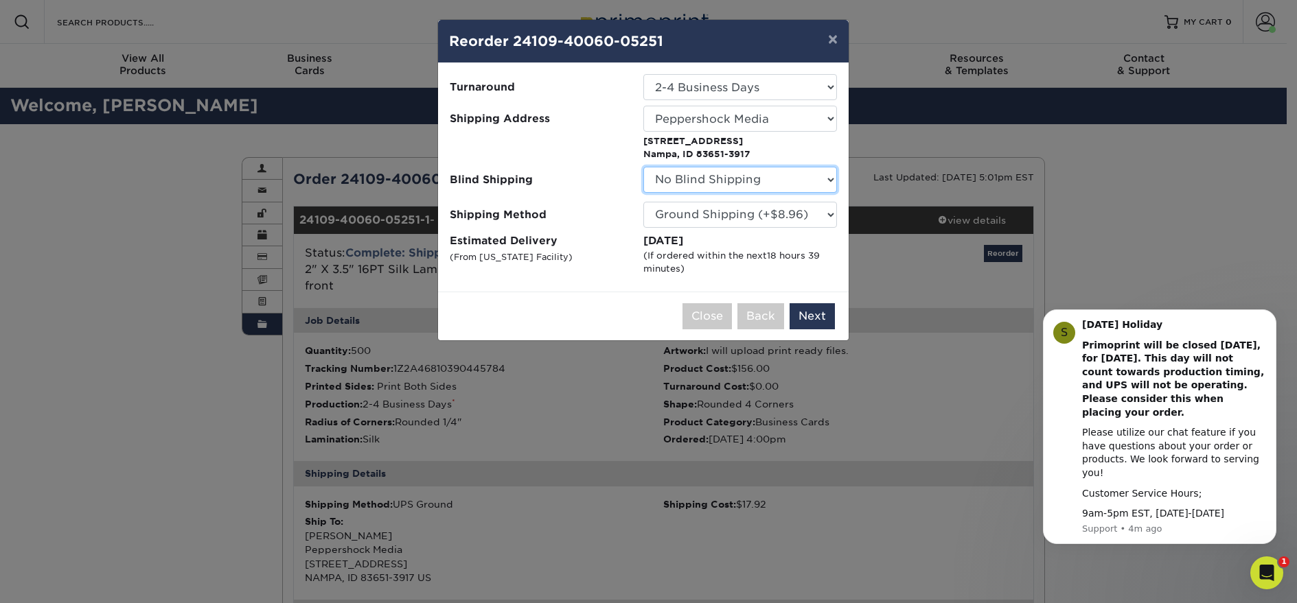
click at [828, 179] on select "No Blind Shipping Cascade Office Char's Home Address Peppershock Media Peppersh…" at bounding box center [740, 180] width 194 height 26
click at [643, 167] on select "No Blind Shipping Cascade Office Char's Home Address Peppershock Media Peppersh…" at bounding box center [740, 180] width 194 height 26
click at [828, 214] on select "Please Select Ground Shipping (+$8.96) 3 Day Shipping Service (+$16.56) 2 Day A…" at bounding box center [740, 215] width 194 height 26
click at [643, 202] on select "Please Select Ground Shipping (+$8.96) 3 Day Shipping Service (+$16.56) 2 Day A…" at bounding box center [740, 215] width 194 height 26
click at [821, 317] on button "Next" at bounding box center [811, 316] width 45 height 26
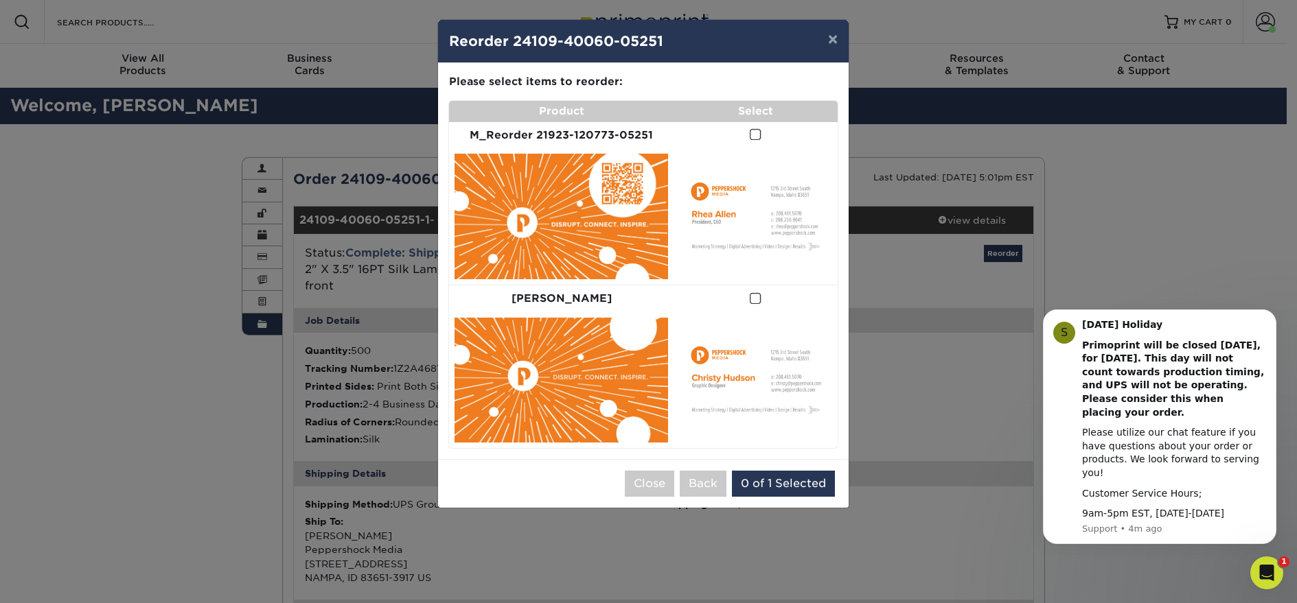
click at [749, 135] on span at bounding box center [755, 134] width 12 height 13
click at [0, 0] on input "checkbox" at bounding box center [0, 0] width 0 height 0
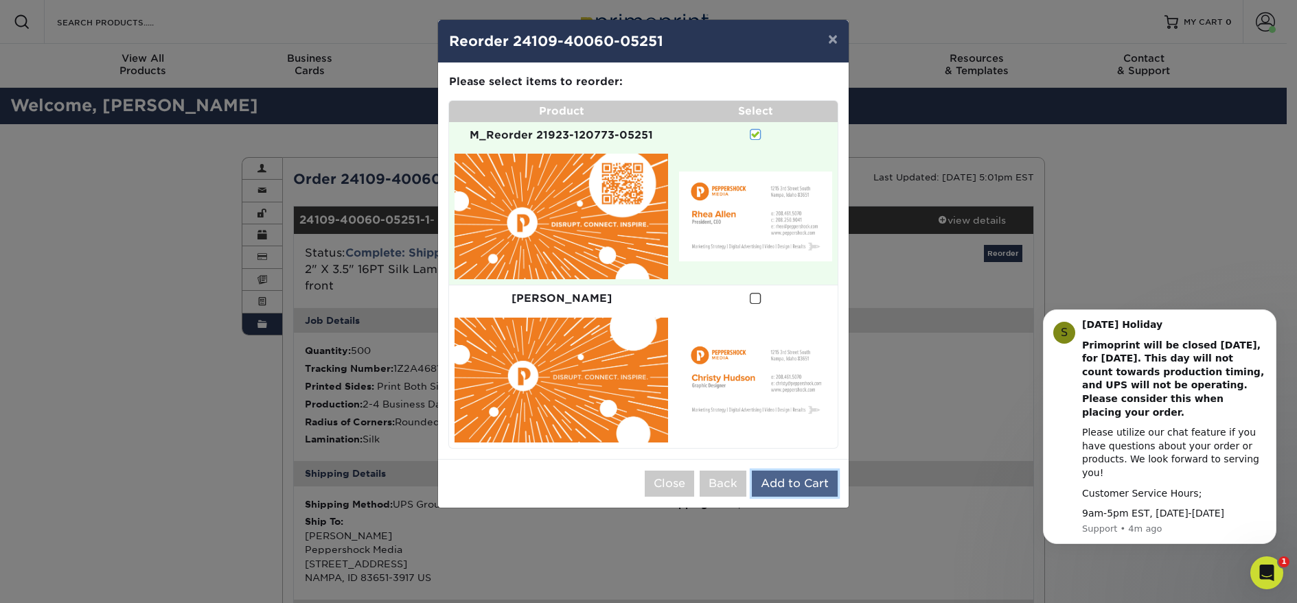
click at [798, 471] on button "Add to Cart" at bounding box center [795, 484] width 86 height 26
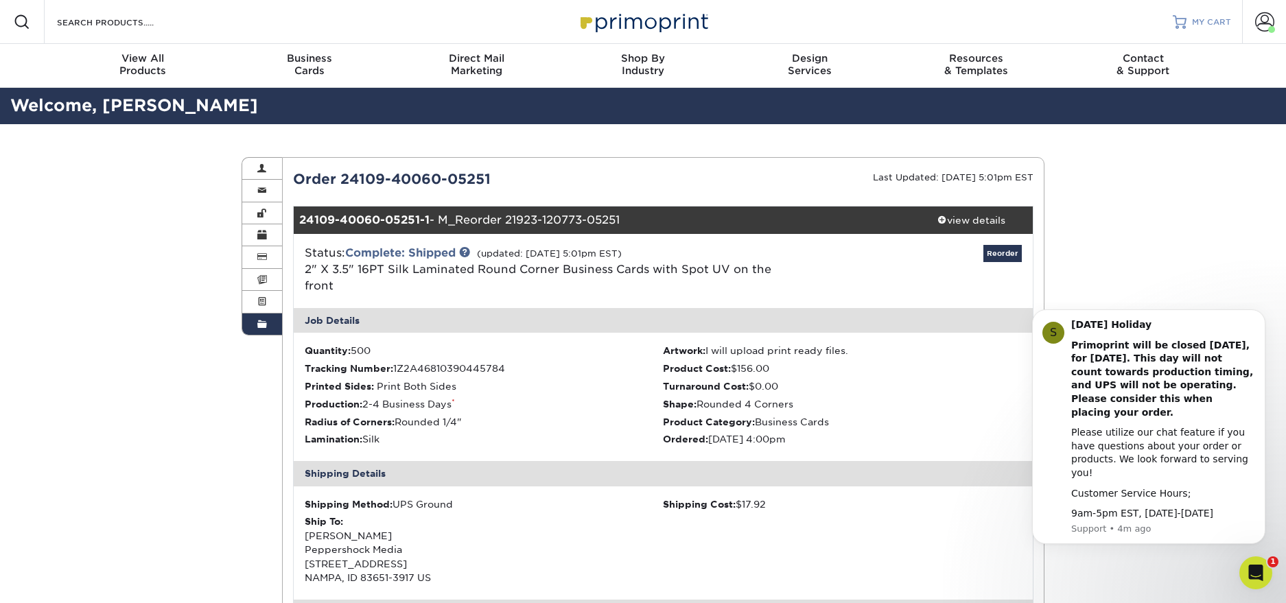
click at [1210, 17] on span "MY CART" at bounding box center [1211, 22] width 39 height 12
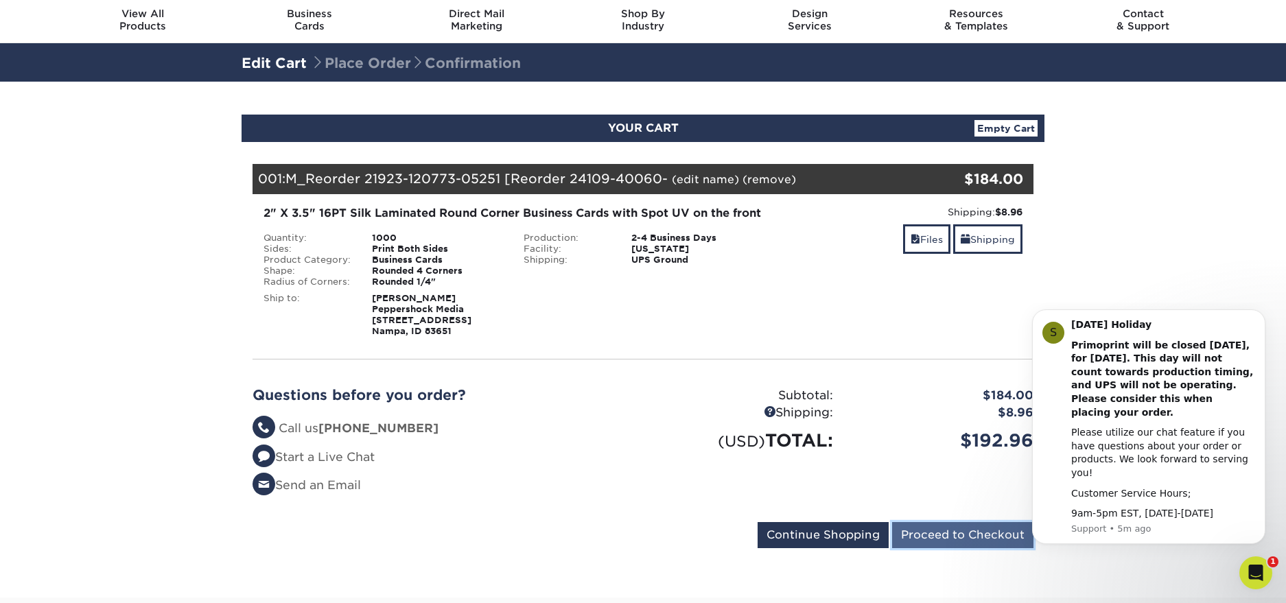
click at [967, 548] on input "Proceed to Checkout" at bounding box center [962, 535] width 141 height 26
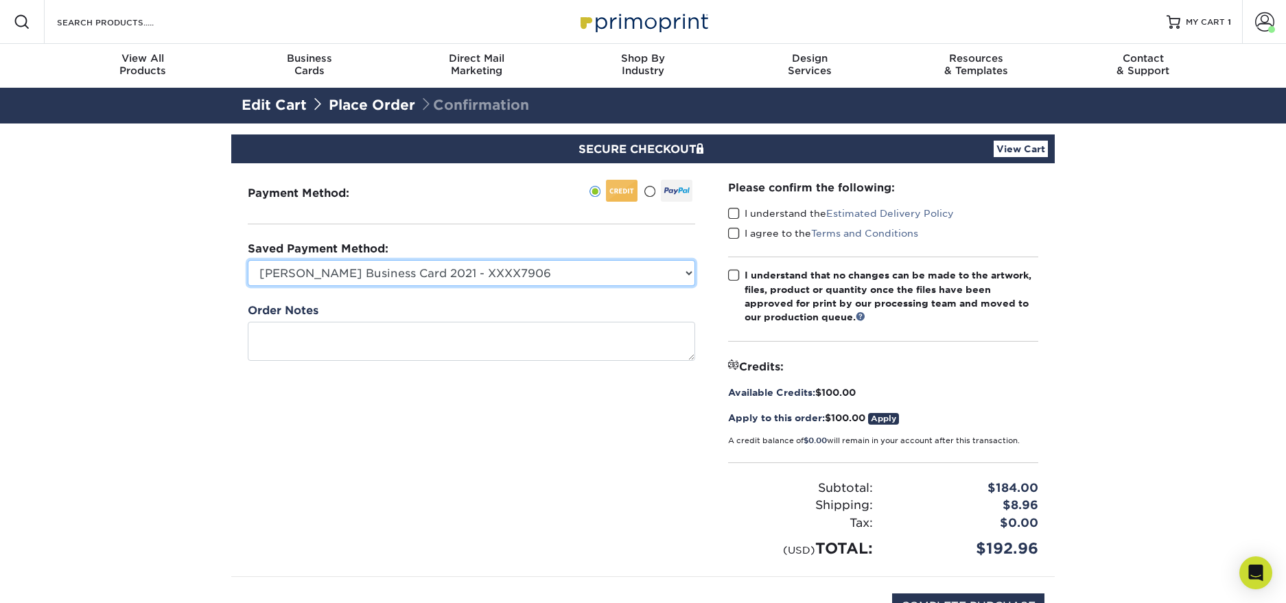
click at [530, 275] on select "[PERSON_NAME] Business Card 2021 - XXXX7906 Visa - XXXX4742 Visa - XXXX4742 New…" at bounding box center [472, 273] width 448 height 26
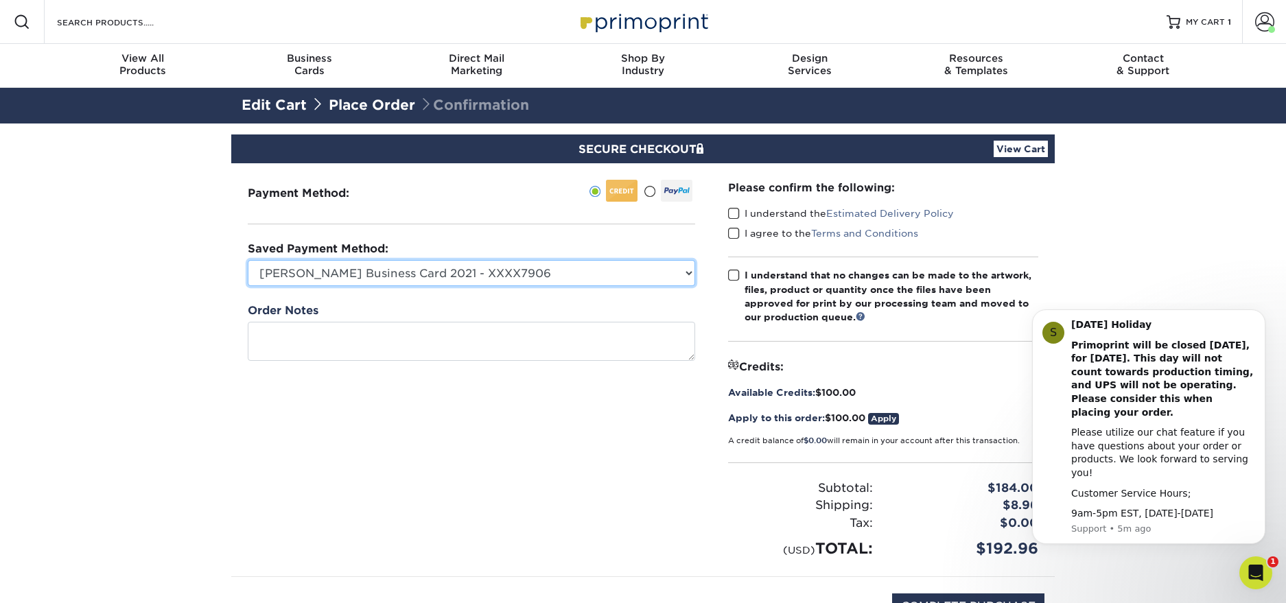
select select
click at [248, 260] on select "[PERSON_NAME] Business Card 2021 - XXXX7906 Visa - XXXX4742 Visa - XXXX4742 New…" at bounding box center [472, 273] width 448 height 26
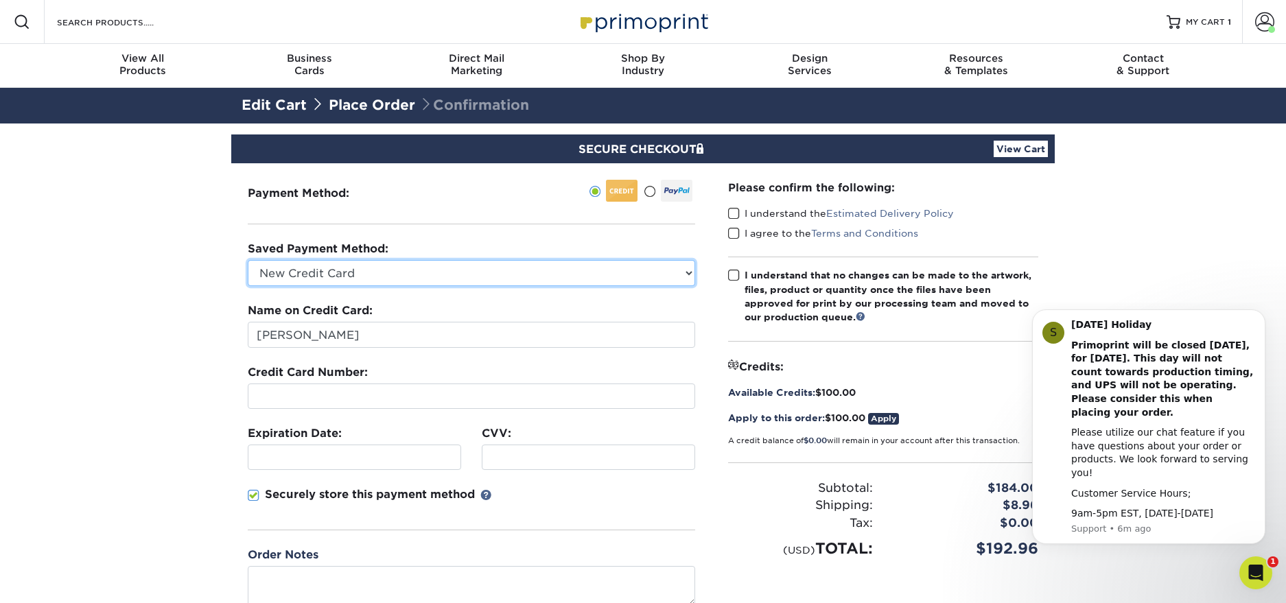
scroll to position [27, 0]
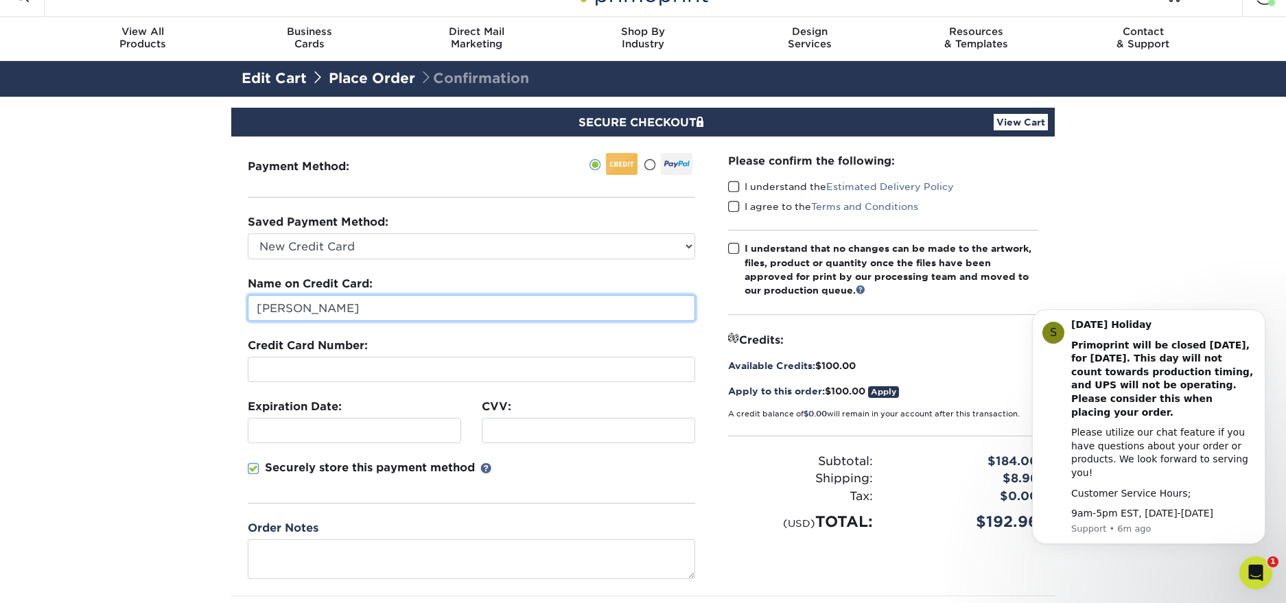
type input "[PERSON_NAME]"
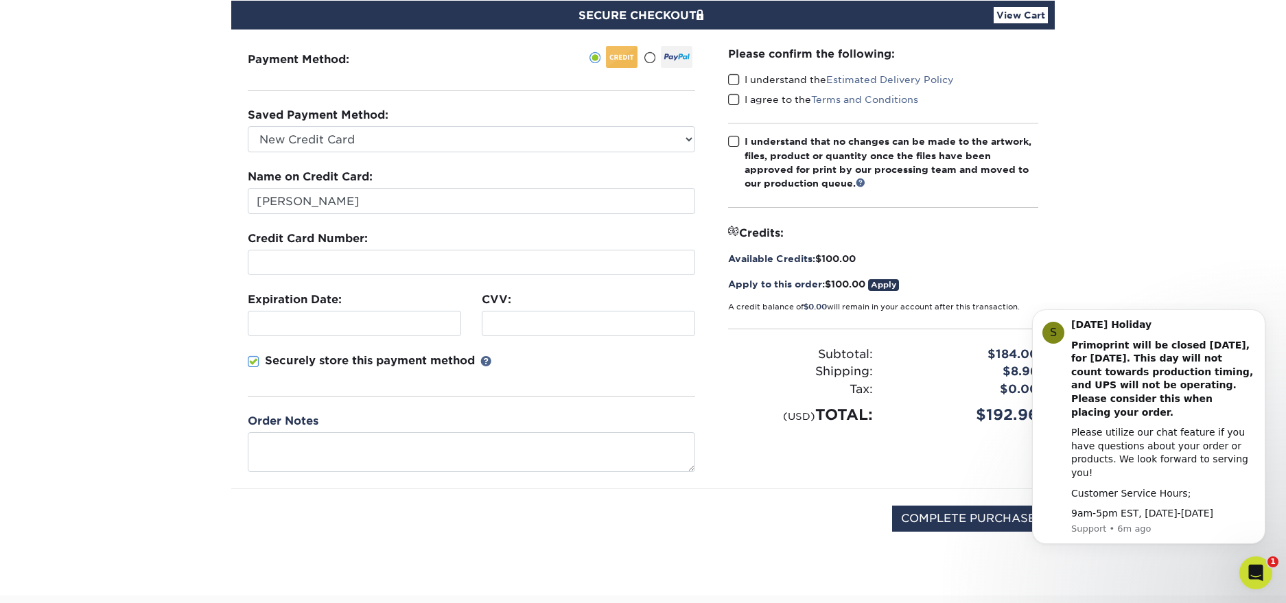
scroll to position [116, 0]
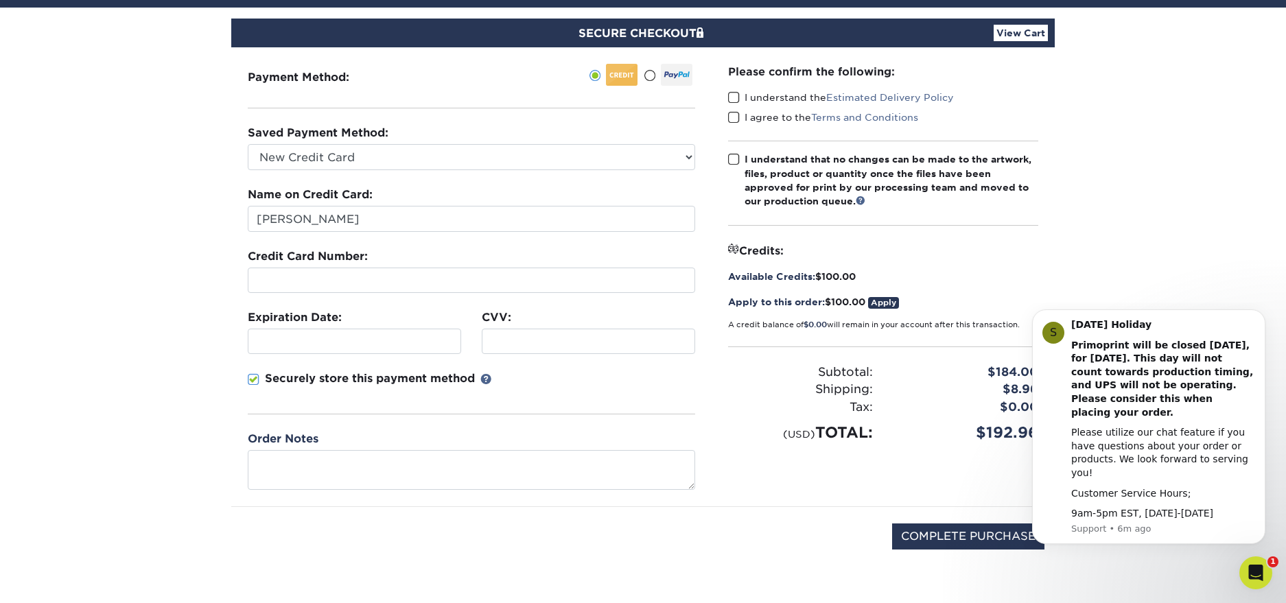
click at [738, 96] on span at bounding box center [734, 97] width 12 height 13
click at [0, 0] on input "I understand the Estimated Delivery Policy" at bounding box center [0, 0] width 0 height 0
click at [737, 119] on span at bounding box center [734, 117] width 12 height 13
click at [0, 0] on input "I agree to the Terms and Conditions" at bounding box center [0, 0] width 0 height 0
click at [735, 161] on span at bounding box center [734, 159] width 12 height 13
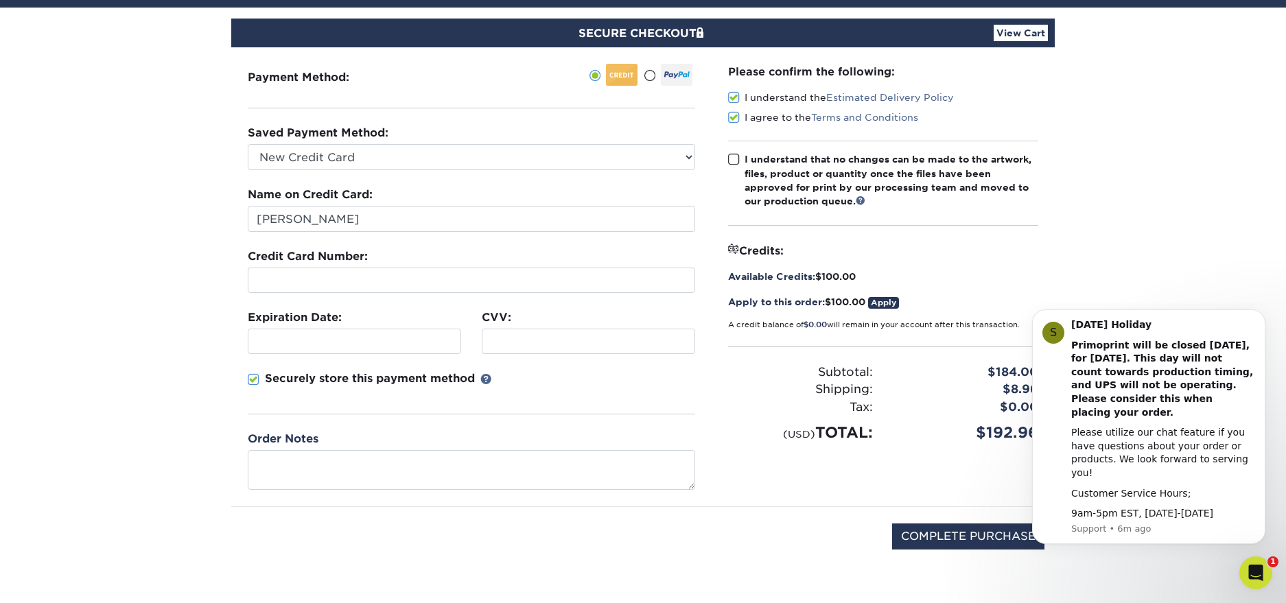
click at [0, 0] on input "I understand that no changes can be made to the artwork, files, product or quan…" at bounding box center [0, 0] width 0 height 0
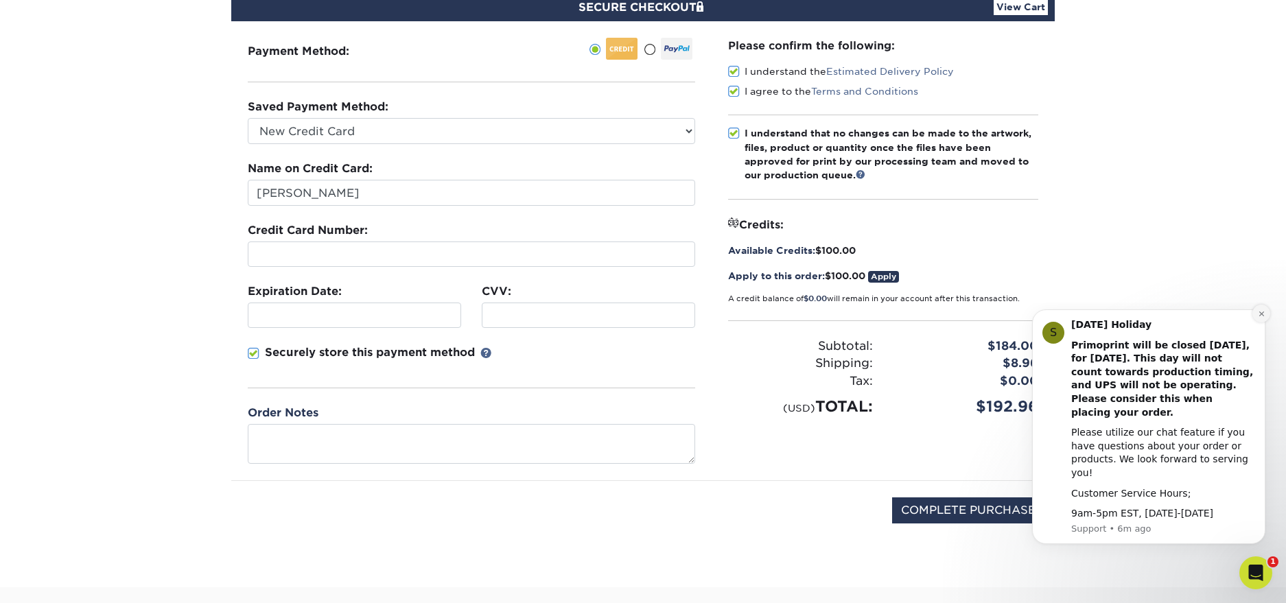
click at [1263, 318] on icon "Dismiss notification" at bounding box center [1262, 314] width 8 height 8
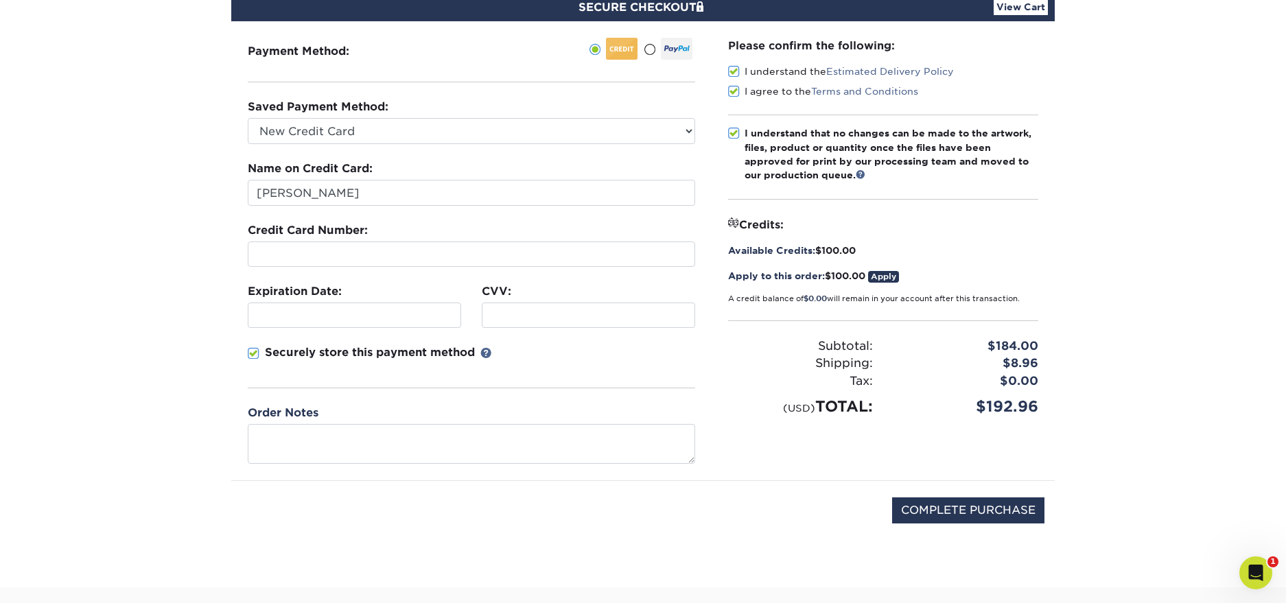
click at [889, 275] on link "Apply" at bounding box center [883, 277] width 31 height 12
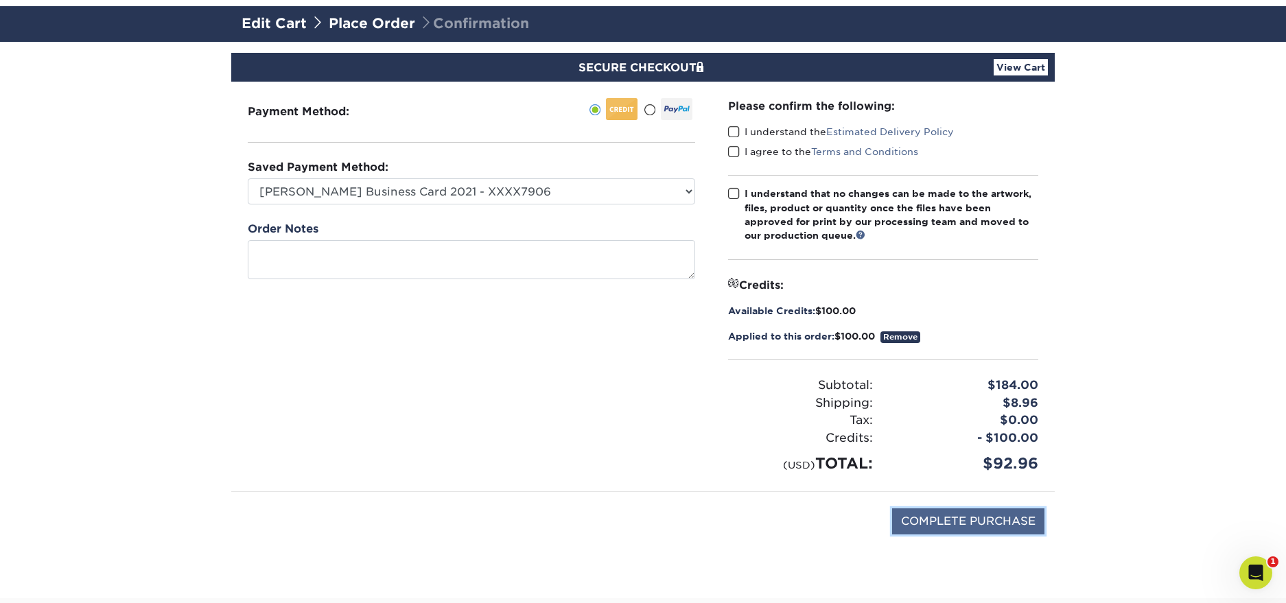
click at [939, 524] on input "COMPLETE PURCHASE" at bounding box center [968, 522] width 152 height 26
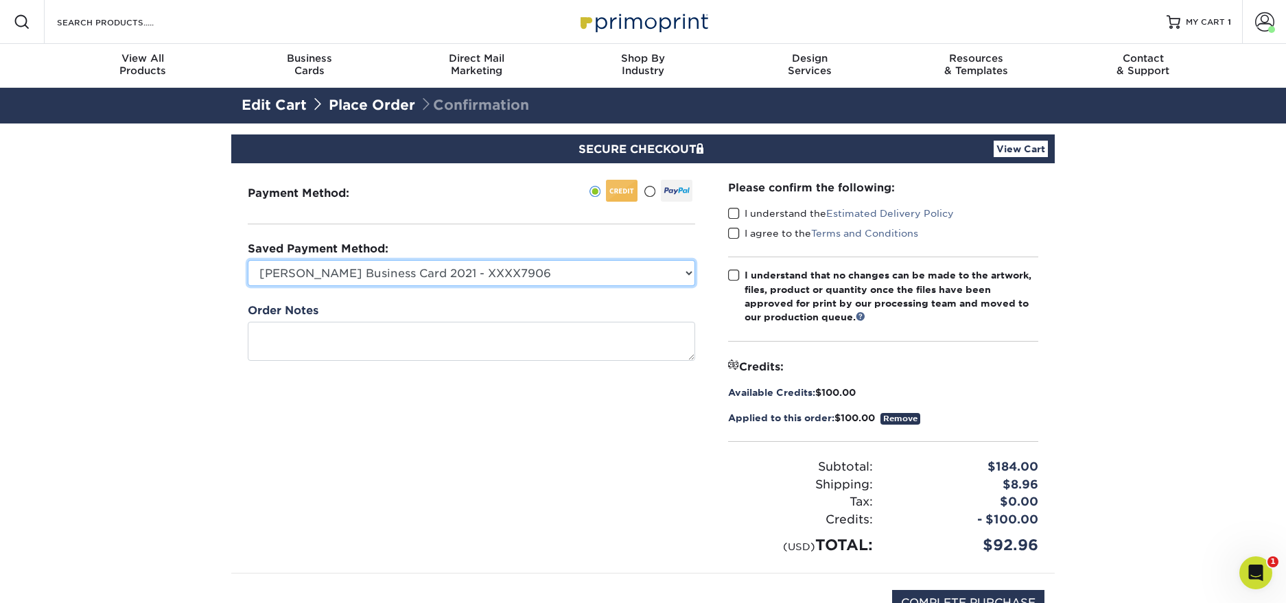
click at [532, 277] on select "[PERSON_NAME] Business Card 2021 - XXXX7906 Visa - XXXX4742 Visa - XXXX4742 New…" at bounding box center [472, 273] width 448 height 26
click at [248, 260] on select "[PERSON_NAME] Business Card 2021 - XXXX7906 Visa - XXXX4742 Visa - XXXX4742 New…" at bounding box center [472, 273] width 448 height 26
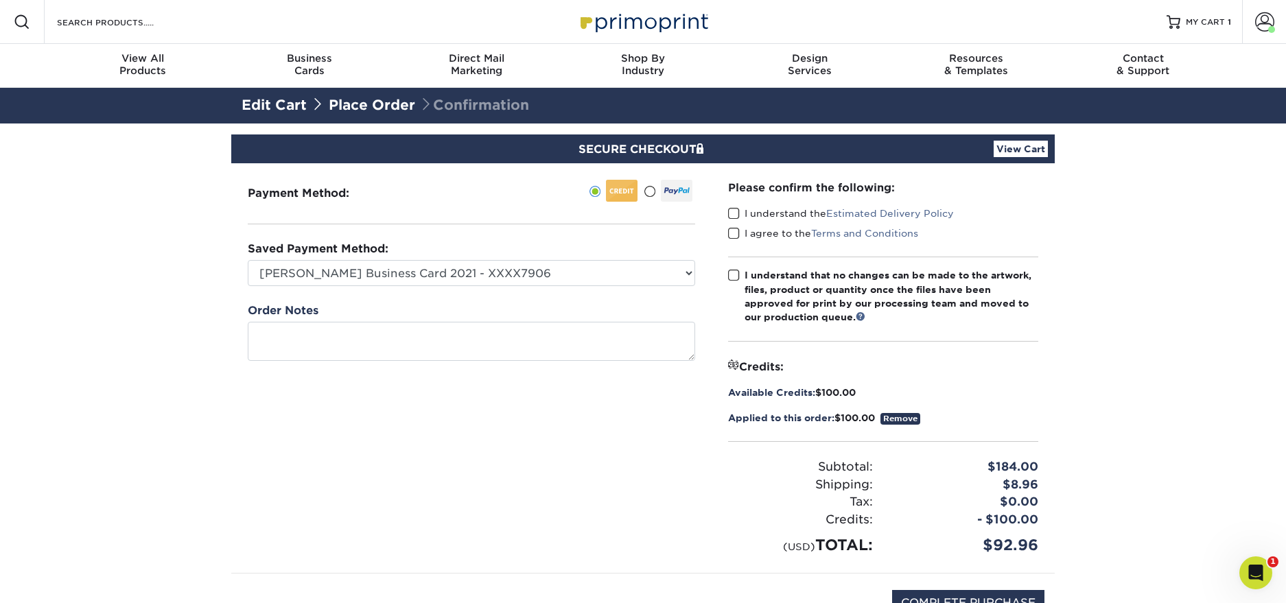
click at [379, 250] on label "Saved Payment Method:" at bounding box center [318, 249] width 141 height 16
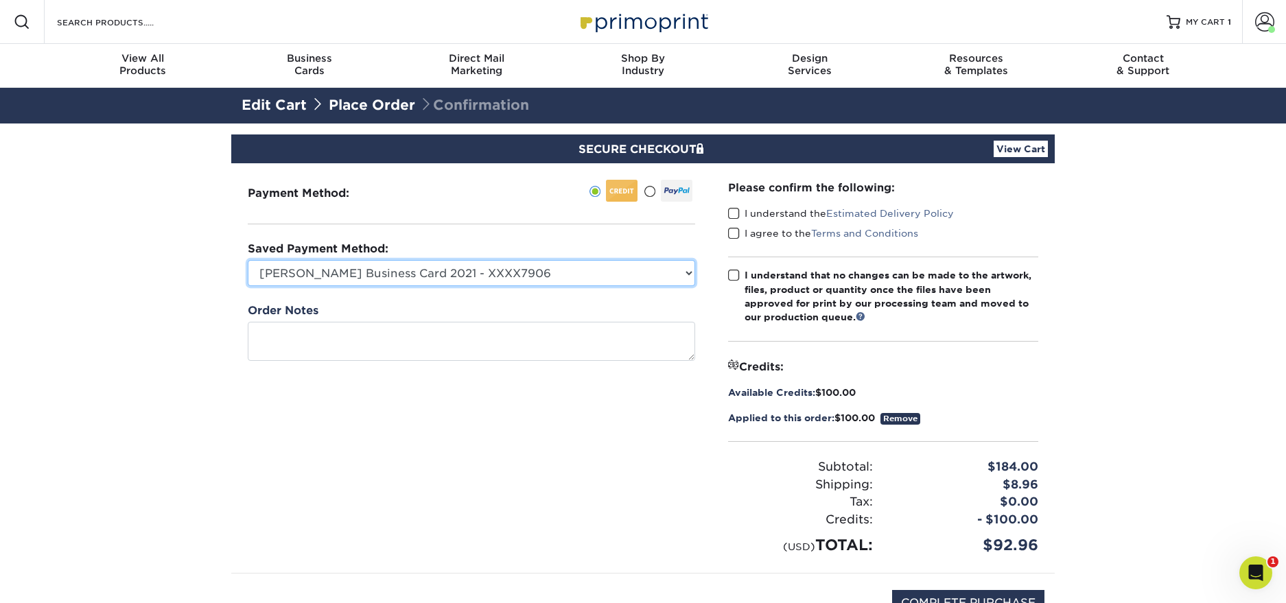
click at [375, 271] on select "[PERSON_NAME] Business Card 2021 - XXXX7906 Visa - XXXX4742 Visa - XXXX4742 New…" at bounding box center [472, 273] width 448 height 26
select select
click at [248, 260] on select "[PERSON_NAME] Business Card 2021 - XXXX7906 Visa - XXXX4742 Visa - XXXX4742 New…" at bounding box center [472, 273] width 448 height 26
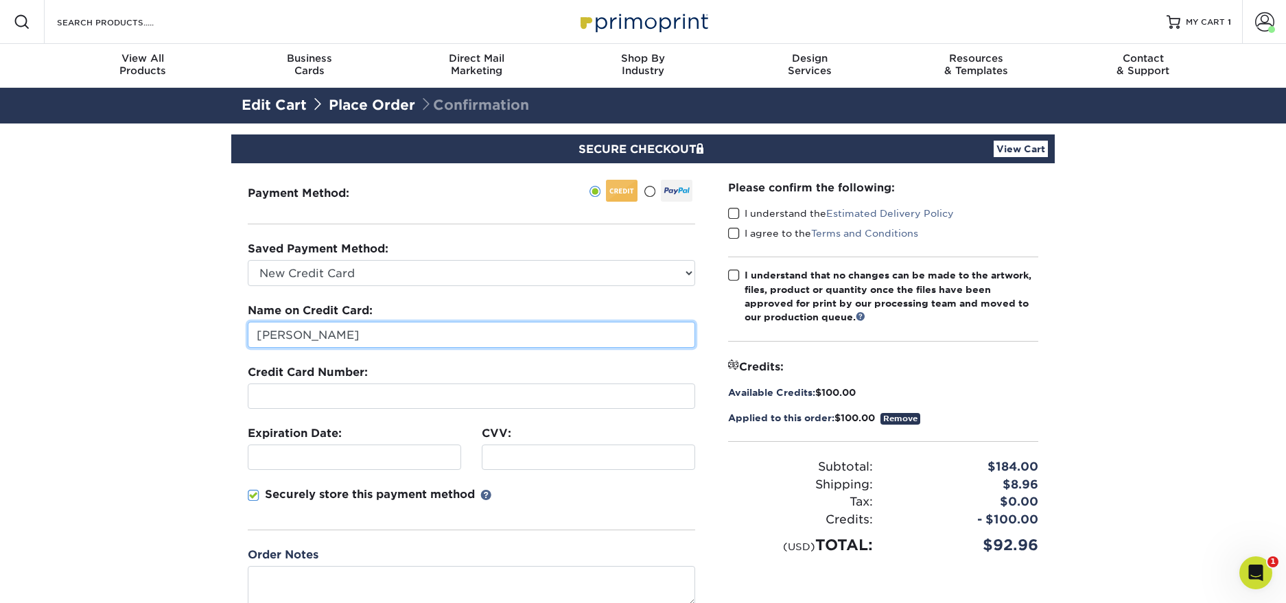
type input "[PERSON_NAME]"
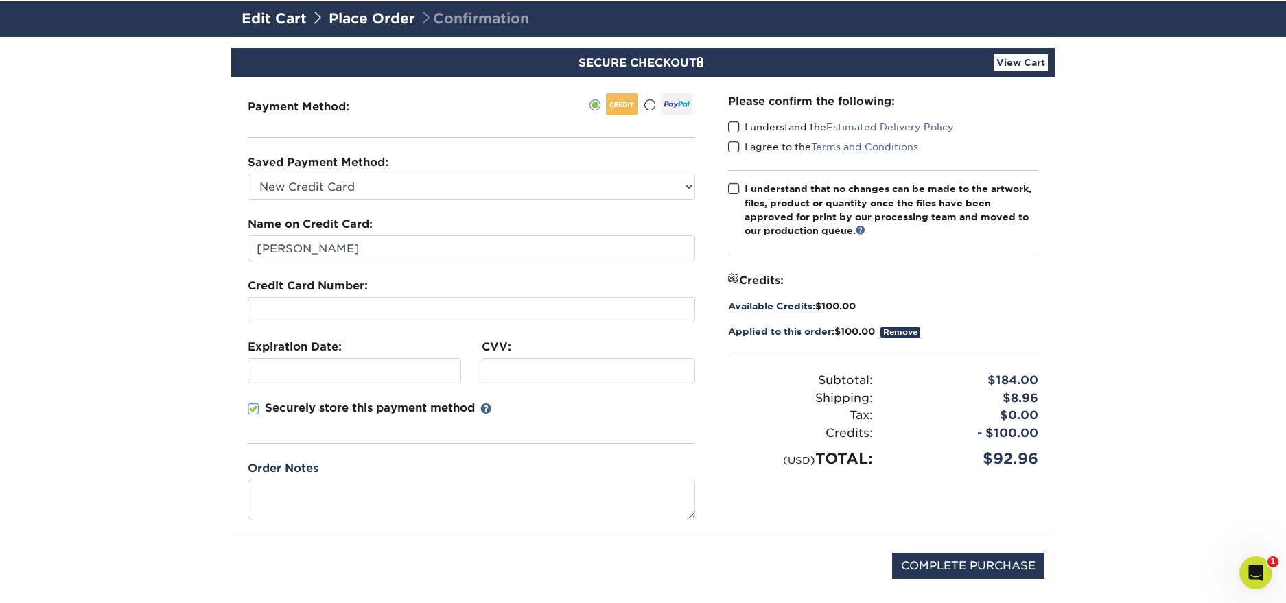
scroll to position [95, 0]
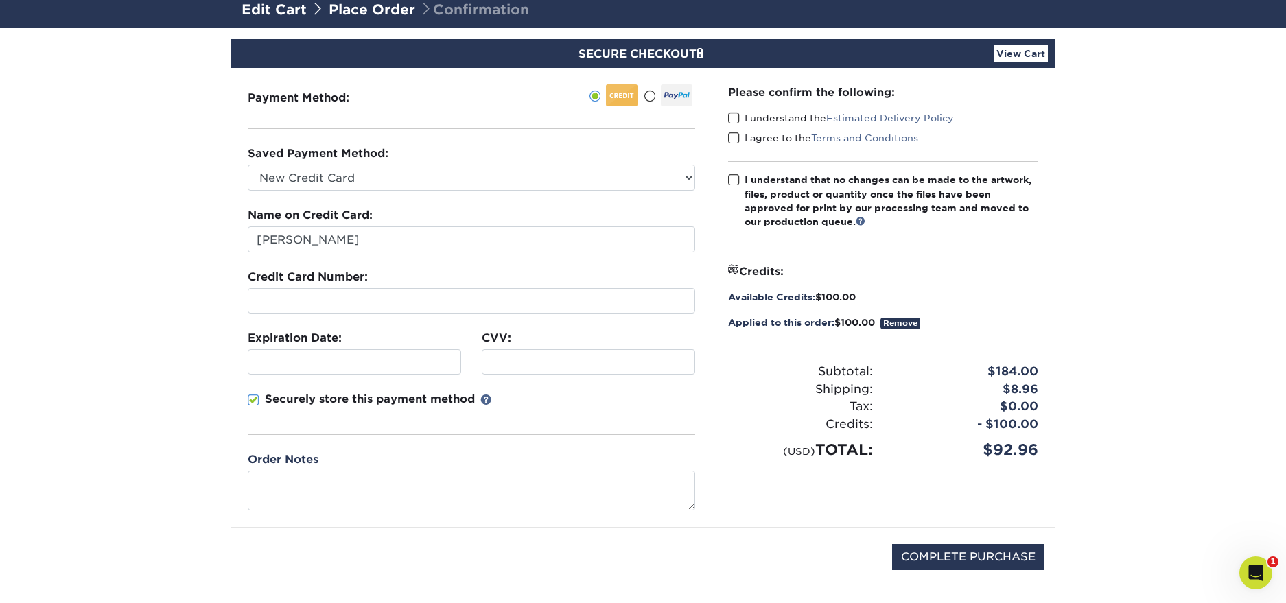
click at [740, 116] on label "I understand the Estimated Delivery Policy" at bounding box center [841, 118] width 226 height 14
click at [0, 0] on input "I understand the Estimated Delivery Policy" at bounding box center [0, 0] width 0 height 0
click at [739, 134] on span at bounding box center [734, 138] width 12 height 13
click at [0, 0] on input "I agree to the Terms and Conditions" at bounding box center [0, 0] width 0 height 0
click at [738, 181] on span at bounding box center [734, 180] width 12 height 13
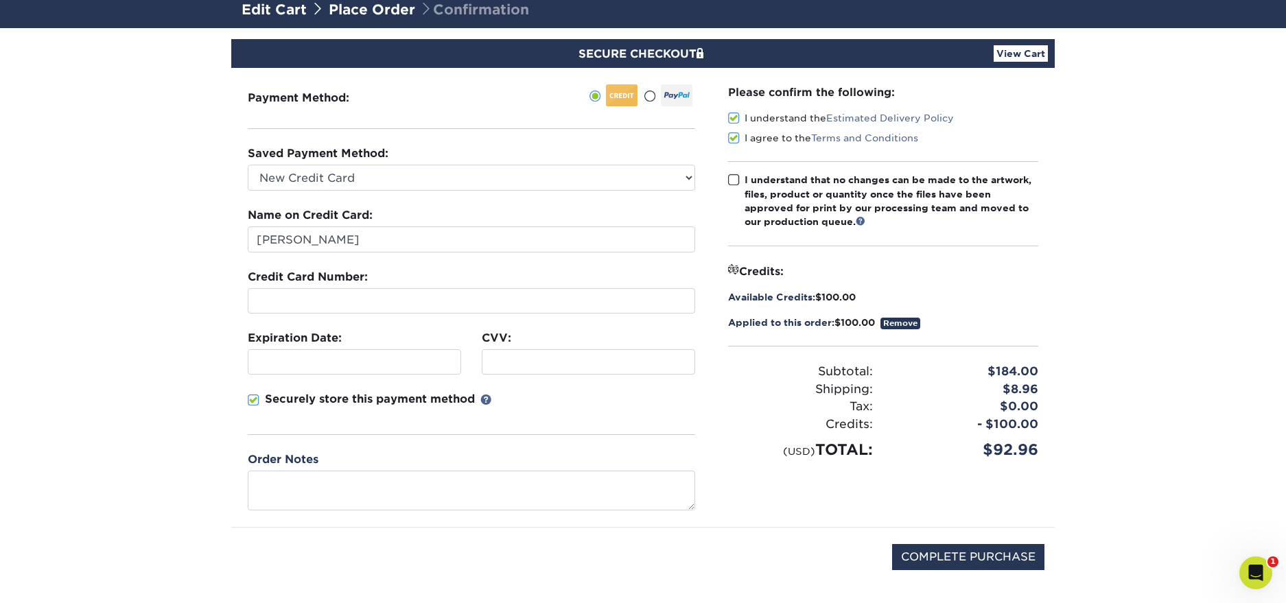
click at [0, 0] on input "I understand that no changes can be made to the artwork, files, product or quan…" at bounding box center [0, 0] width 0 height 0
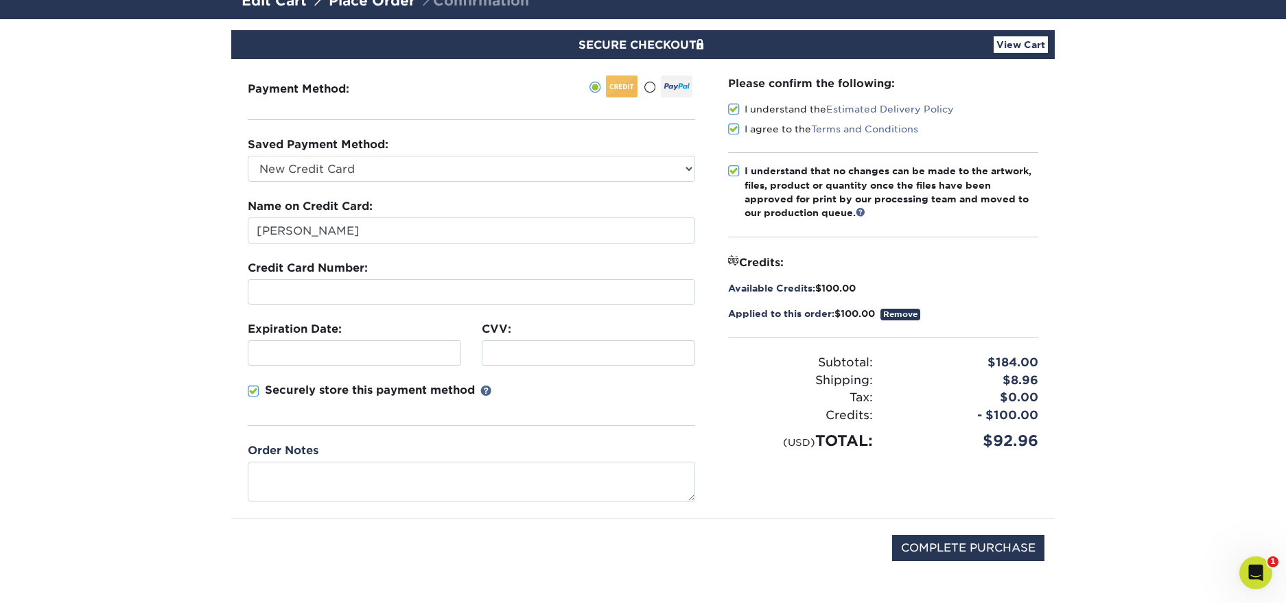
scroll to position [122, 0]
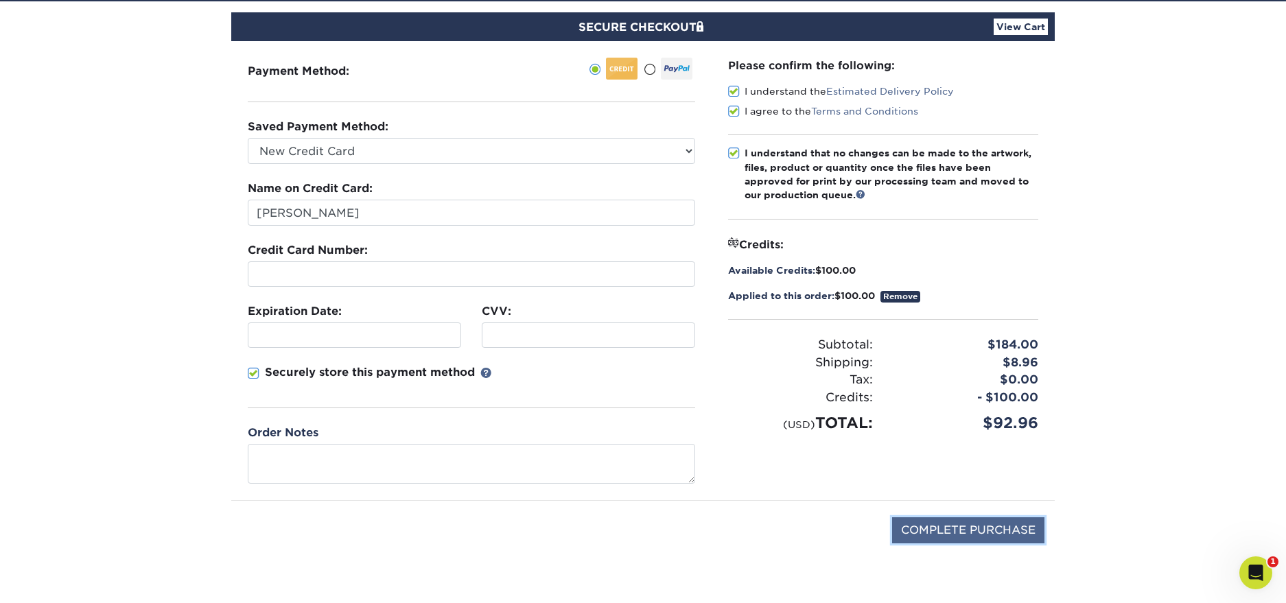
click at [1011, 531] on input "COMPLETE PURCHASE" at bounding box center [968, 531] width 152 height 26
type input "PROCESSING, PLEASE WAIT..."
